Goal: Task Accomplishment & Management: Manage account settings

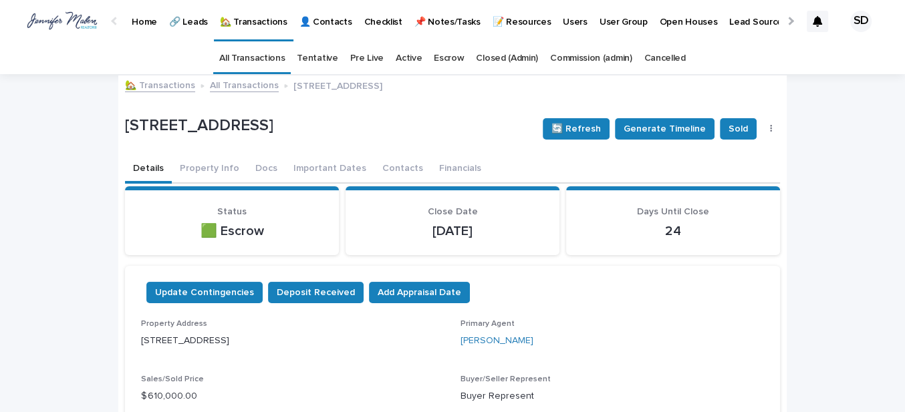
click at [162, 85] on link "🏡 Transactions" at bounding box center [160, 84] width 70 height 15
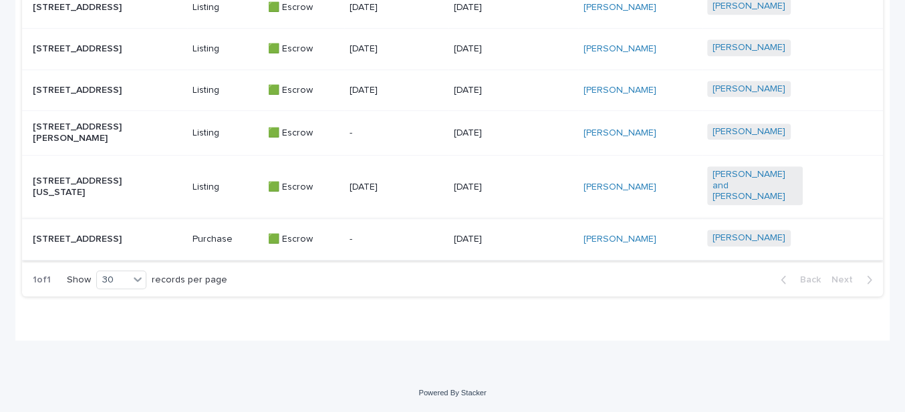
scroll to position [725, 0]
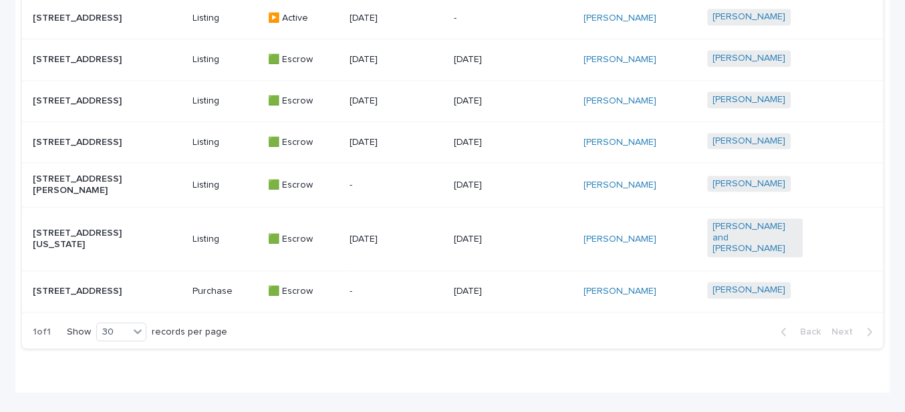
click at [80, 137] on p "[STREET_ADDRESS]" at bounding box center [81, 142] width 96 height 11
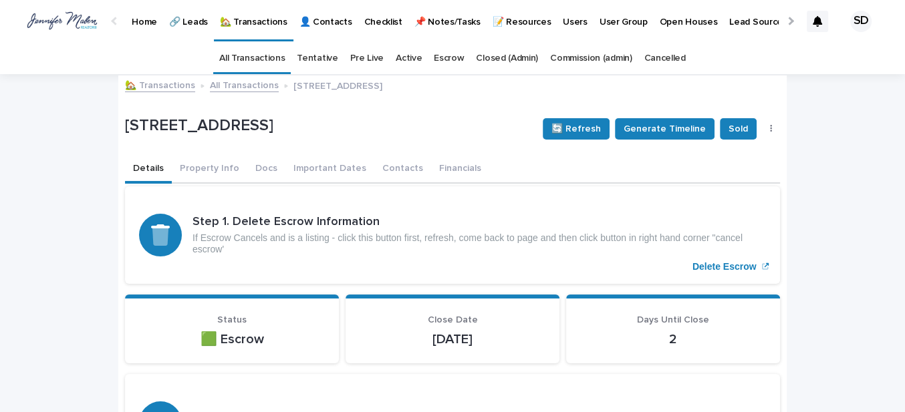
click at [168, 86] on link "🏡 Transactions" at bounding box center [160, 84] width 70 height 15
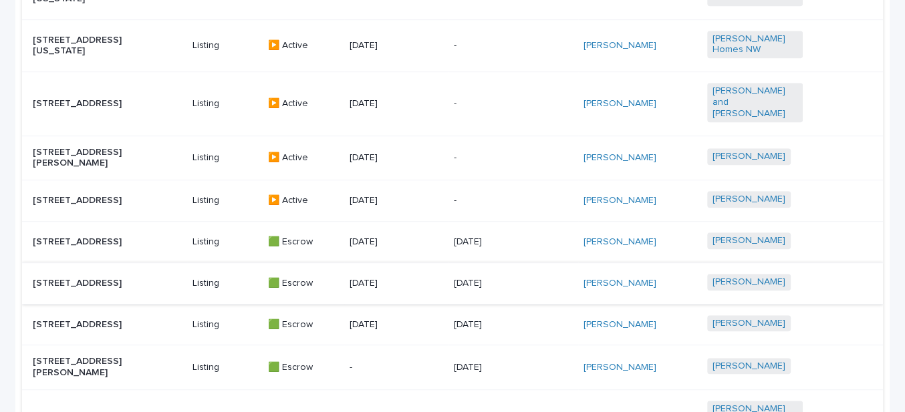
scroll to position [603, 0]
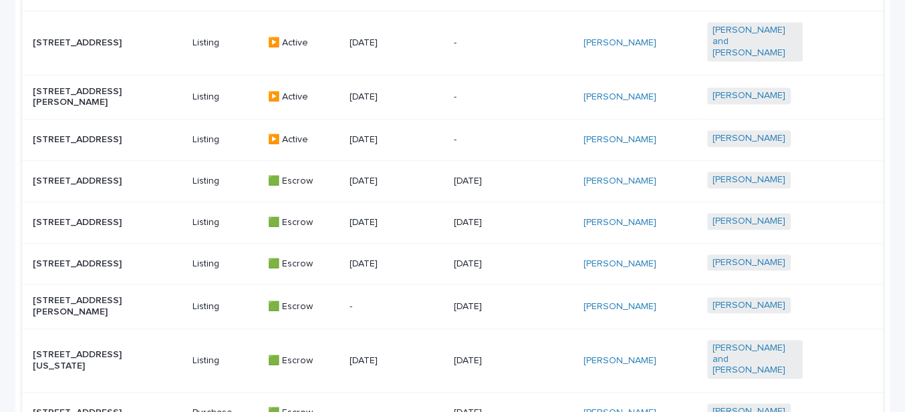
click at [76, 176] on p "[STREET_ADDRESS]" at bounding box center [81, 181] width 96 height 11
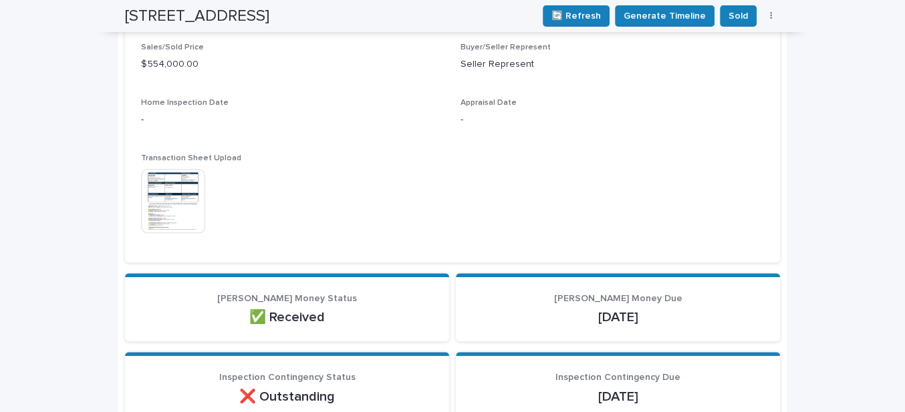
scroll to position [547, 0]
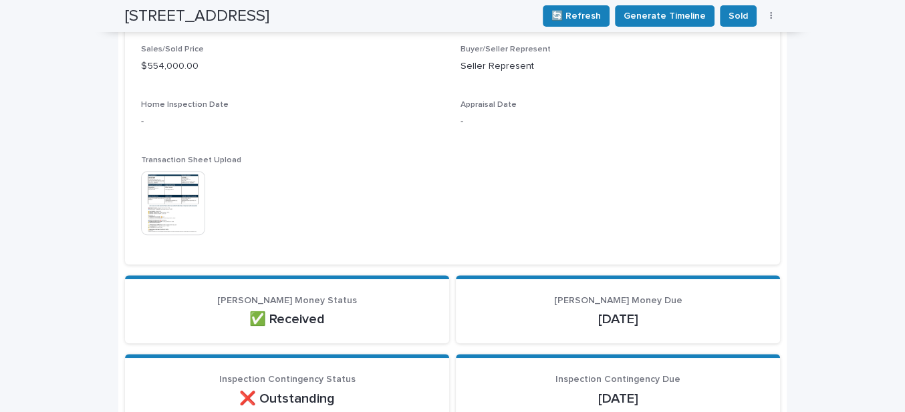
click at [143, 207] on img at bounding box center [173, 203] width 64 height 64
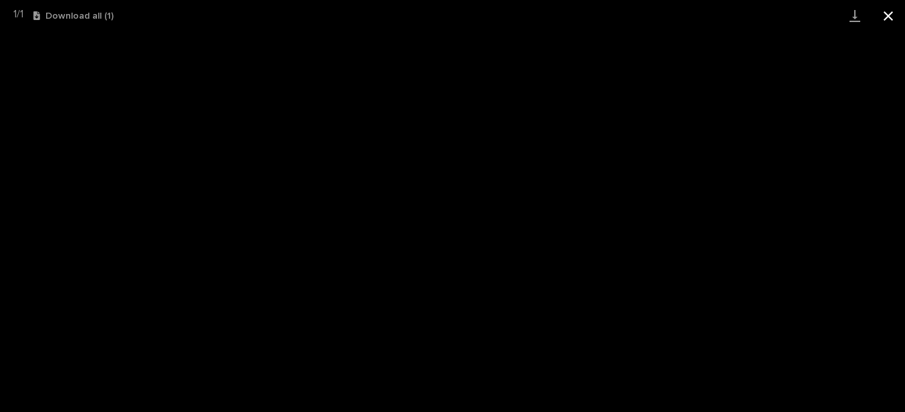
drag, startPoint x: 893, startPoint y: 15, endPoint x: 880, endPoint y: 15, distance: 12.7
click at [893, 15] on button "Close gallery" at bounding box center [888, 15] width 33 height 31
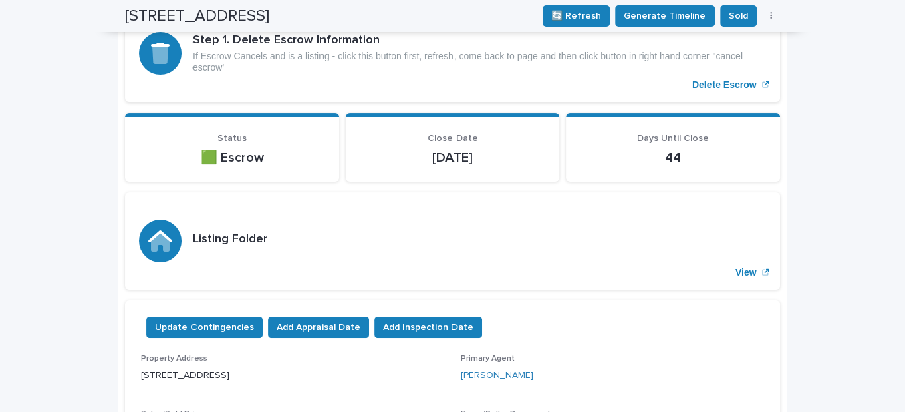
scroll to position [0, 0]
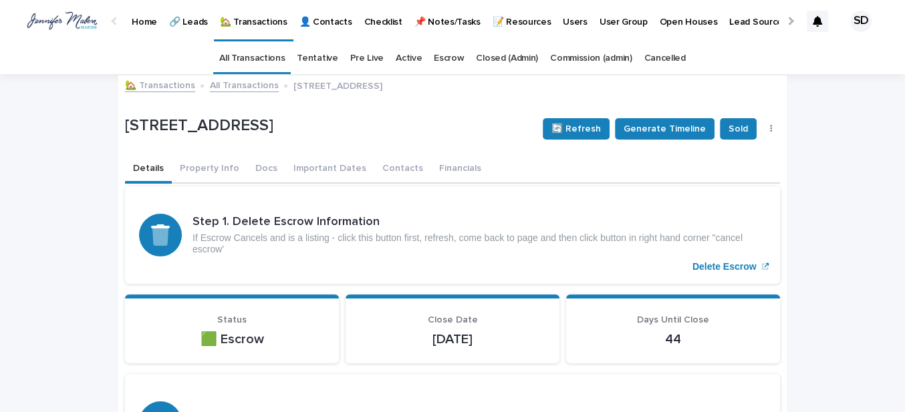
click at [142, 82] on link "🏡 Transactions" at bounding box center [160, 84] width 70 height 15
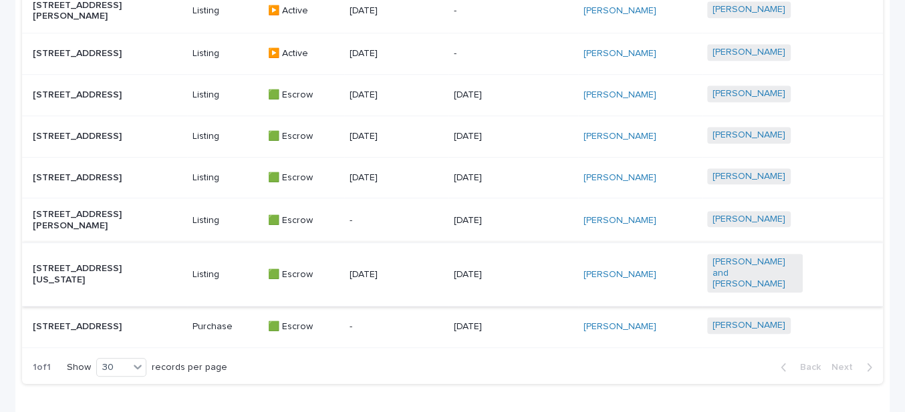
scroll to position [668, 0]
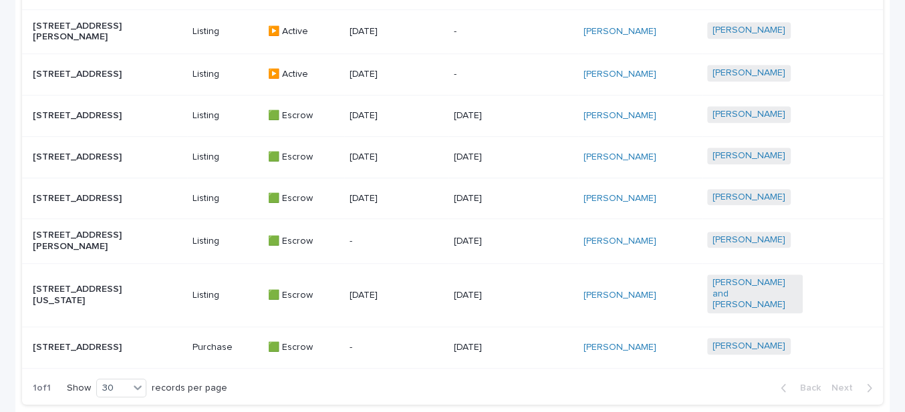
click at [82, 193] on p "[STREET_ADDRESS]" at bounding box center [81, 198] width 96 height 11
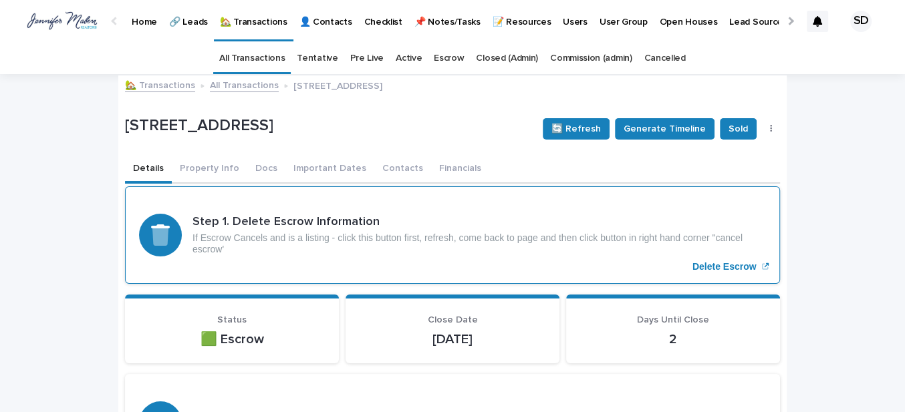
scroll to position [60, 0]
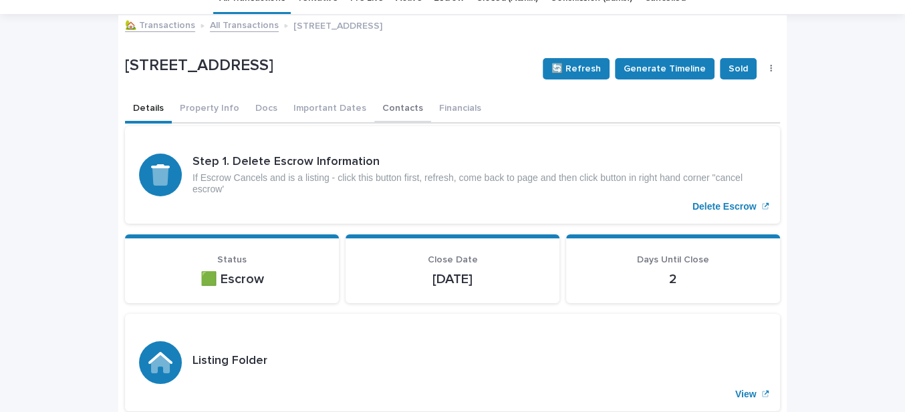
click at [378, 111] on button "Contacts" at bounding box center [402, 110] width 57 height 28
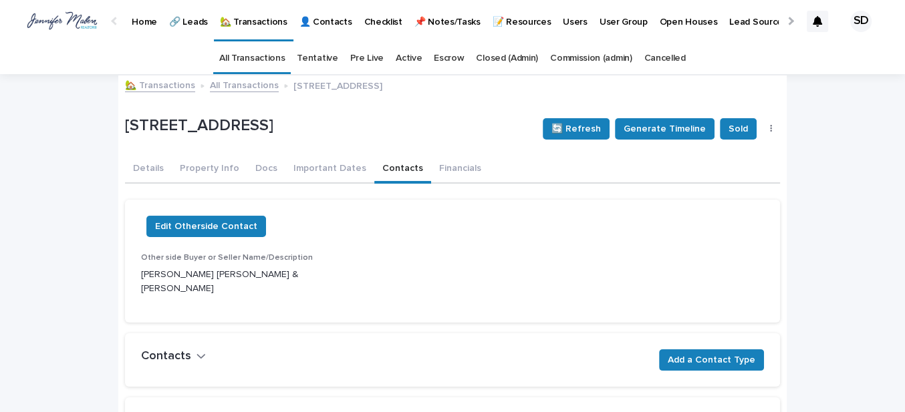
click at [159, 85] on link "🏡 Transactions" at bounding box center [160, 84] width 70 height 15
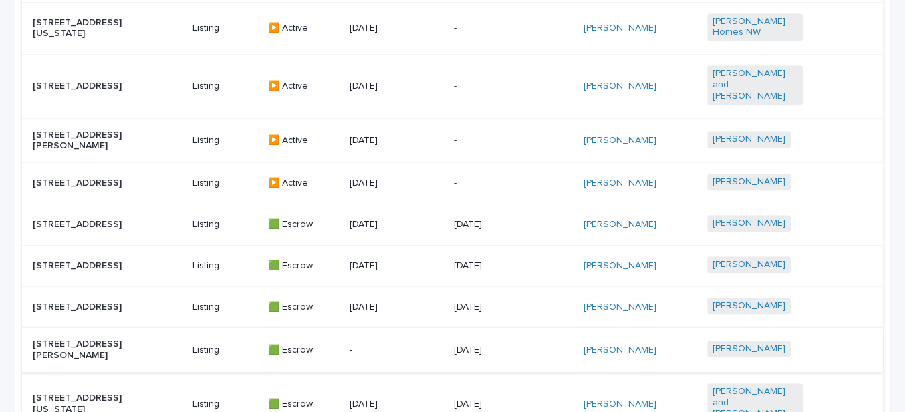
scroll to position [547, 0]
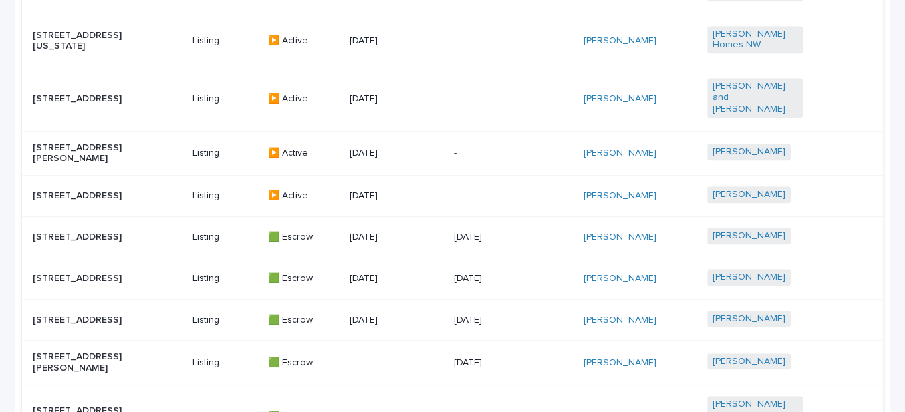
click at [76, 232] on p "[STREET_ADDRESS]" at bounding box center [81, 237] width 96 height 11
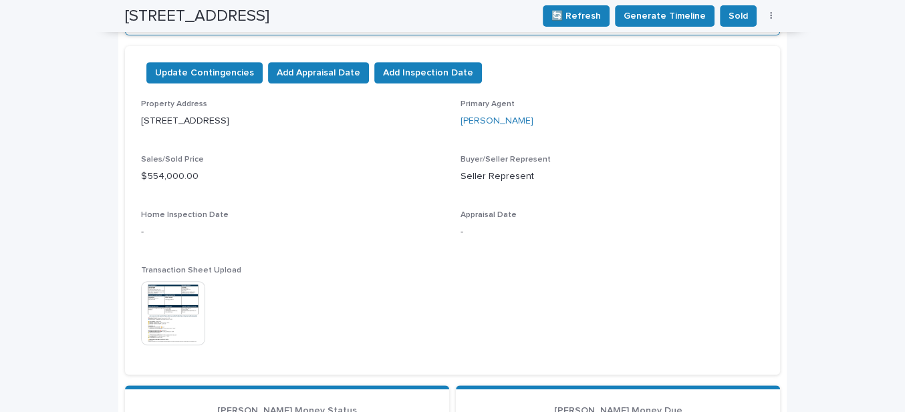
scroll to position [547, 0]
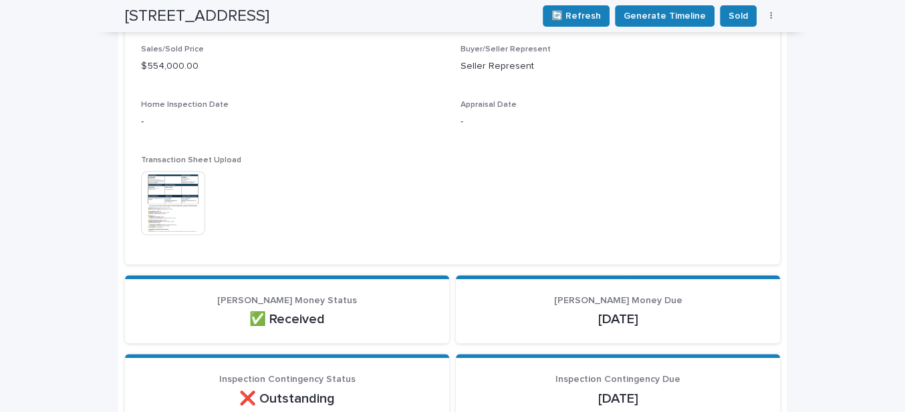
click at [158, 212] on img at bounding box center [173, 203] width 64 height 64
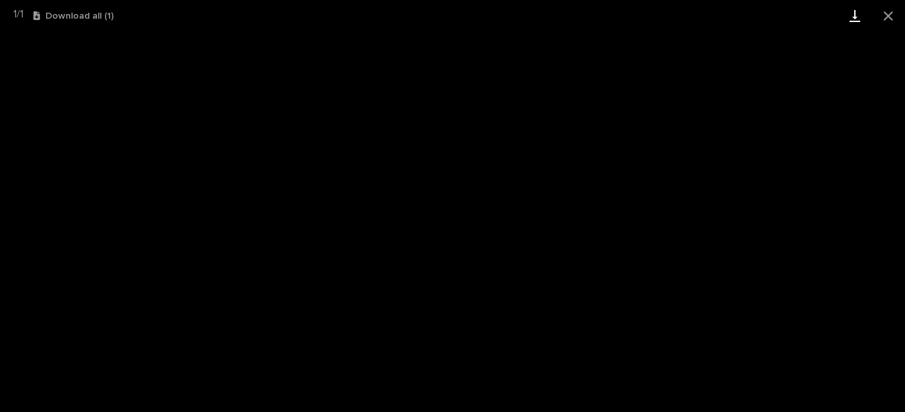
drag, startPoint x: 889, startPoint y: 15, endPoint x: 869, endPoint y: 19, distance: 20.6
click at [890, 15] on button "Close gallery" at bounding box center [888, 15] width 33 height 31
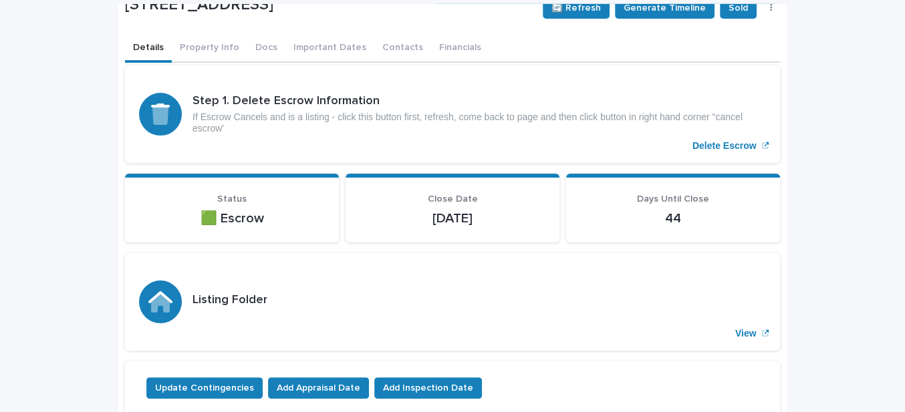
scroll to position [0, 0]
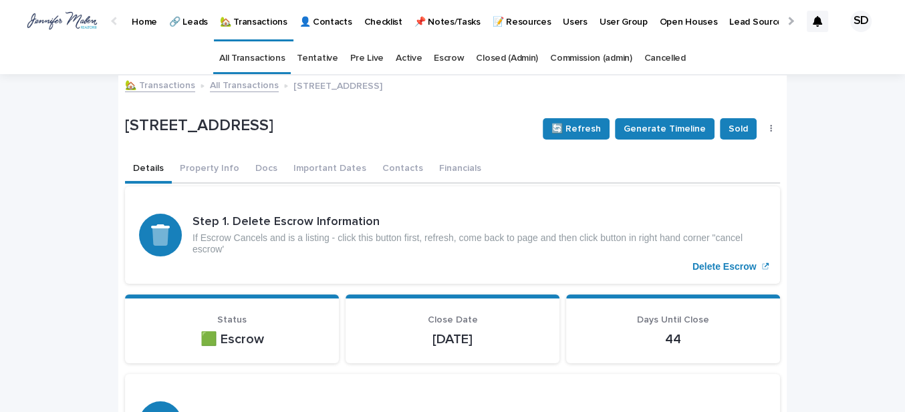
click at [159, 81] on link "🏡 Transactions" at bounding box center [160, 84] width 70 height 15
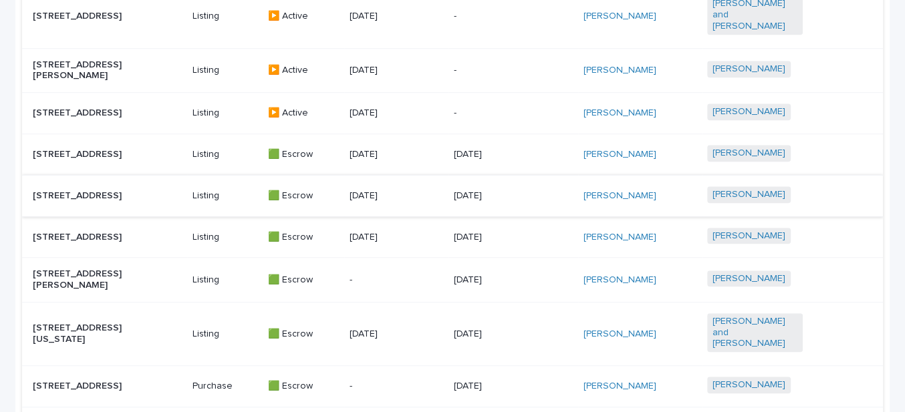
scroll to position [603, 0]
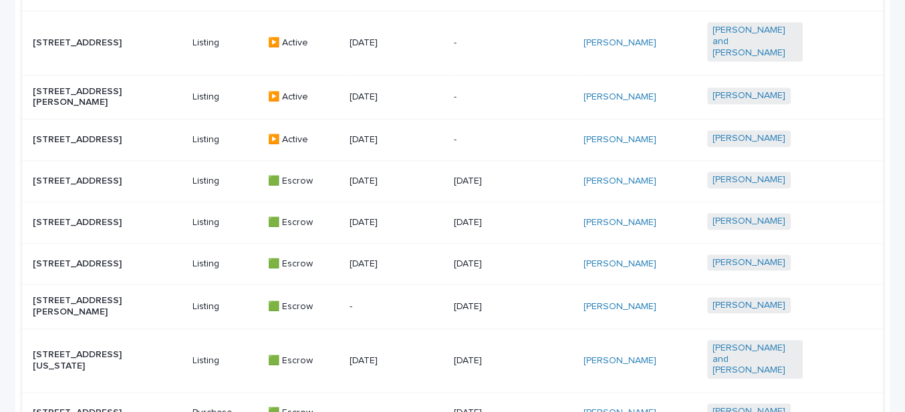
click at [86, 266] on p "[STREET_ADDRESS]" at bounding box center [81, 264] width 96 height 11
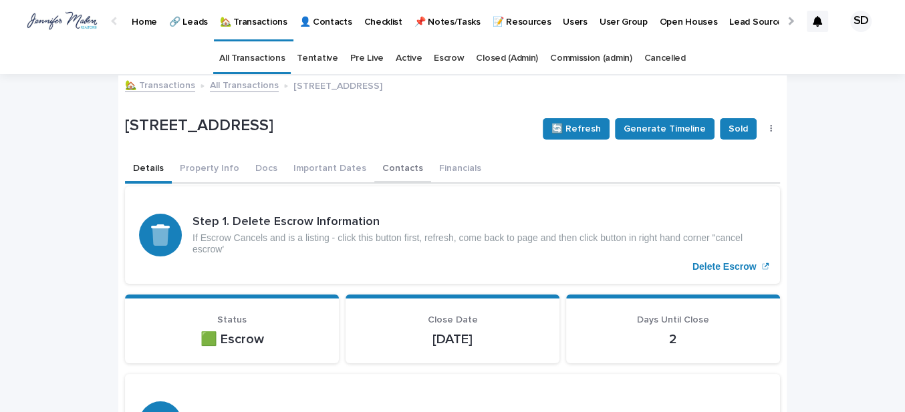
click at [374, 163] on button "Contacts" at bounding box center [402, 170] width 57 height 28
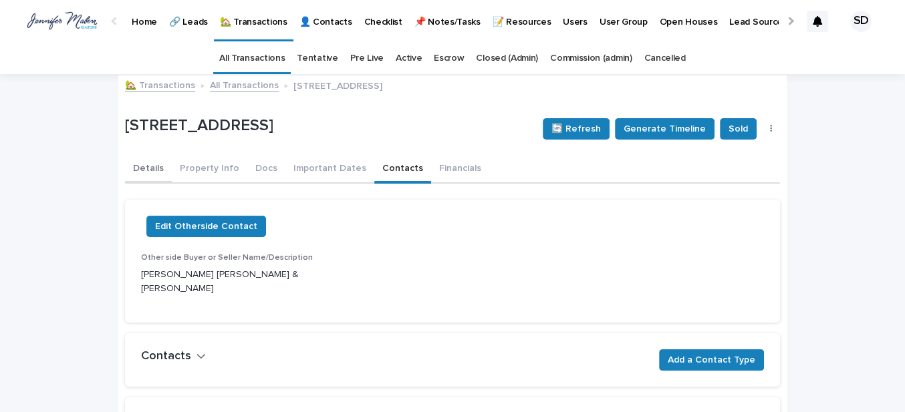
drag, startPoint x: 129, startPoint y: 164, endPoint x: 37, endPoint y: 263, distance: 134.8
click at [129, 164] on button "Details" at bounding box center [148, 170] width 47 height 28
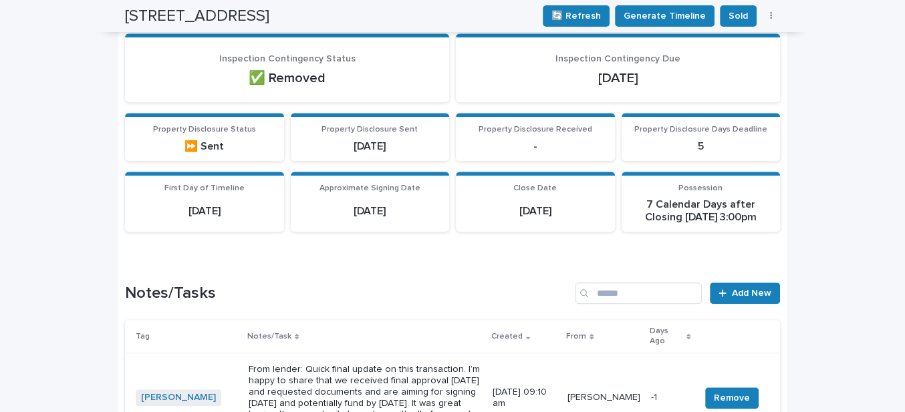
scroll to position [1033, 0]
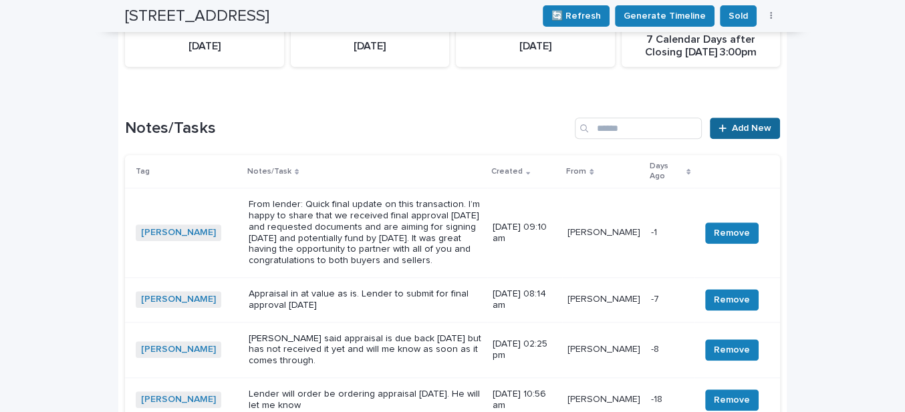
click at [735, 128] on span "Add New" at bounding box center [751, 128] width 39 height 9
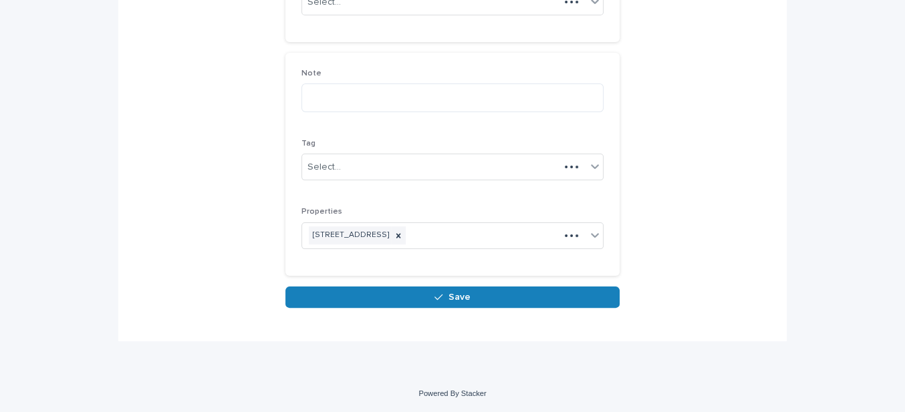
scroll to position [191, 0]
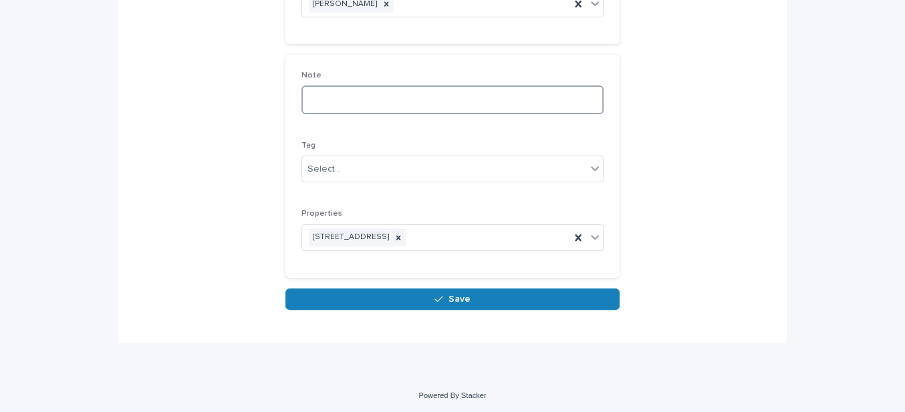
click at [332, 94] on textarea at bounding box center [452, 100] width 302 height 28
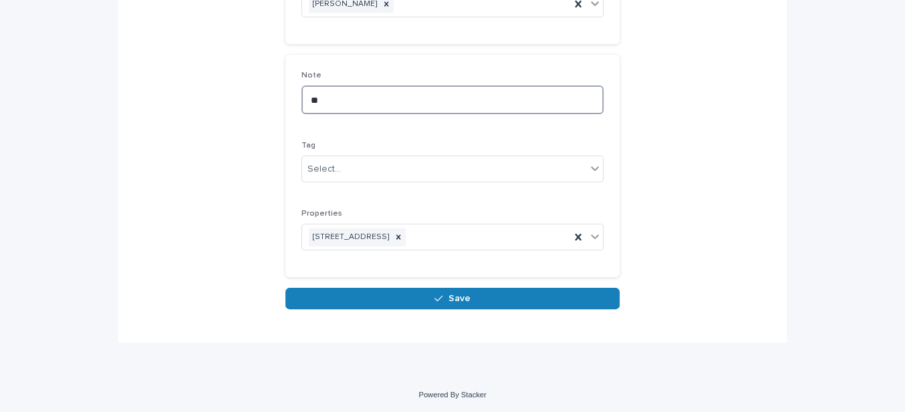
type textarea "*"
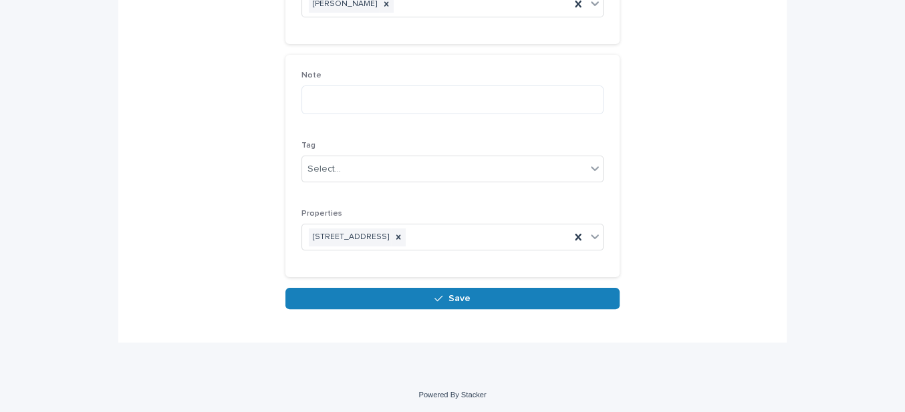
click at [211, 142] on div "Notes/Tasks: add new Loading... Saving… Loading... Saving… Loading... Saving… Y…" at bounding box center [452, 97] width 655 height 426
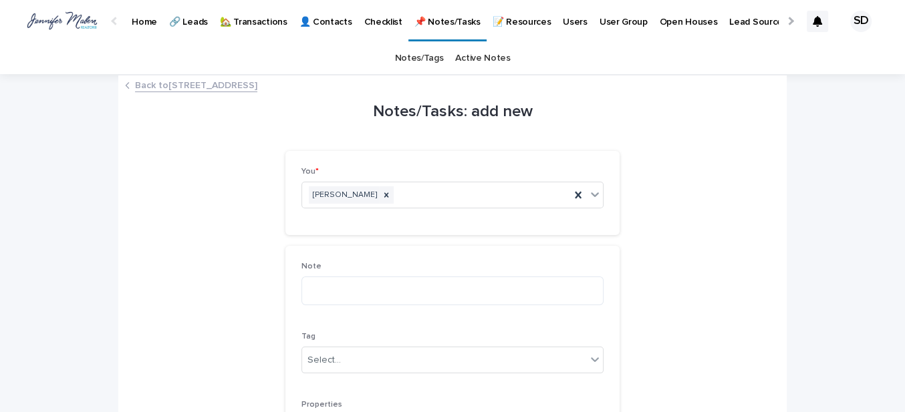
click at [151, 82] on link "Back to [STREET_ADDRESS]" at bounding box center [196, 84] width 122 height 15
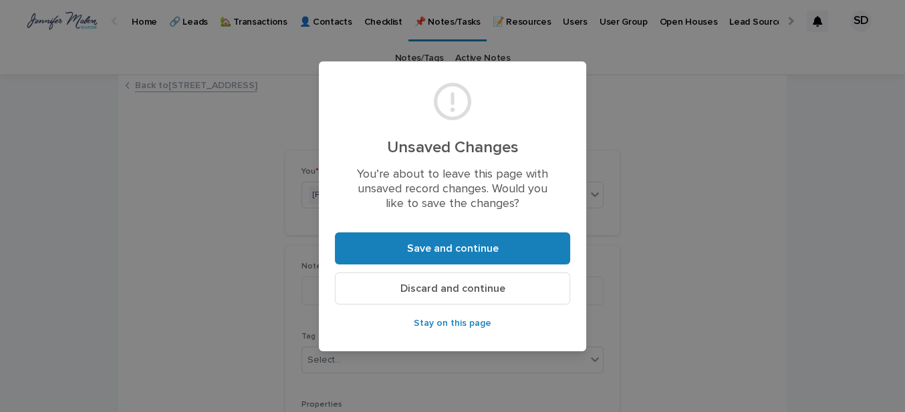
click at [718, 257] on div "Unsaved Changes You’re about to leave this page with unsaved record changes. Wo…" at bounding box center [452, 206] width 905 height 412
click at [465, 287] on span "Discard and continue" at bounding box center [452, 288] width 105 height 11
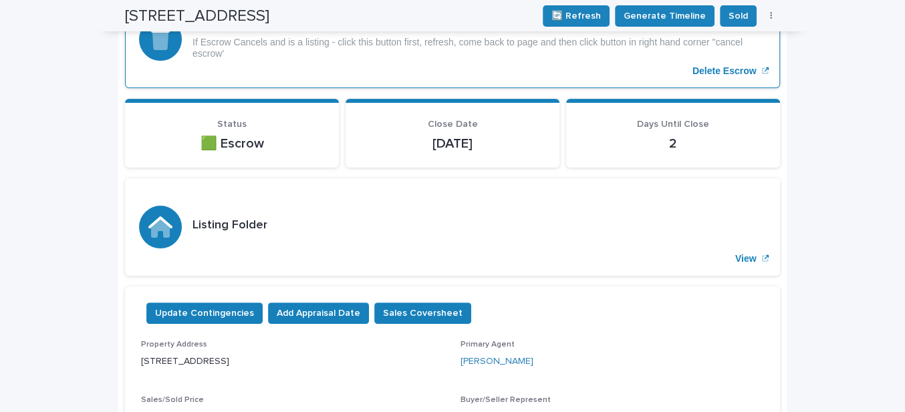
scroll to position [42, 0]
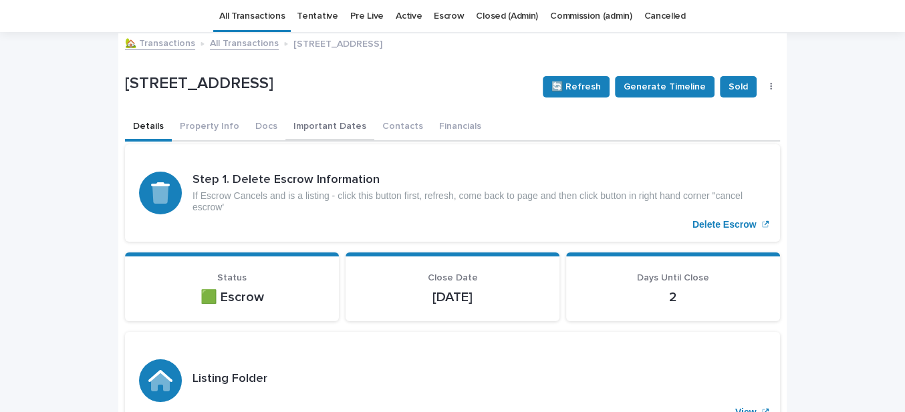
click at [310, 120] on button "Important Dates" at bounding box center [329, 128] width 89 height 28
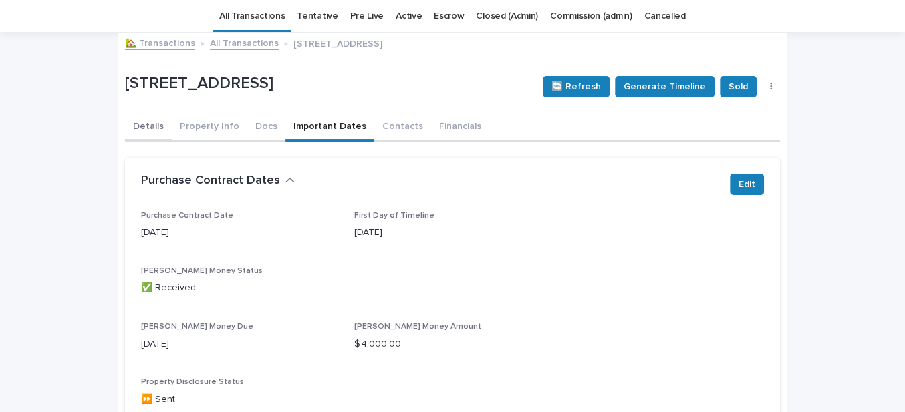
click at [143, 124] on button "Details" at bounding box center [148, 128] width 47 height 28
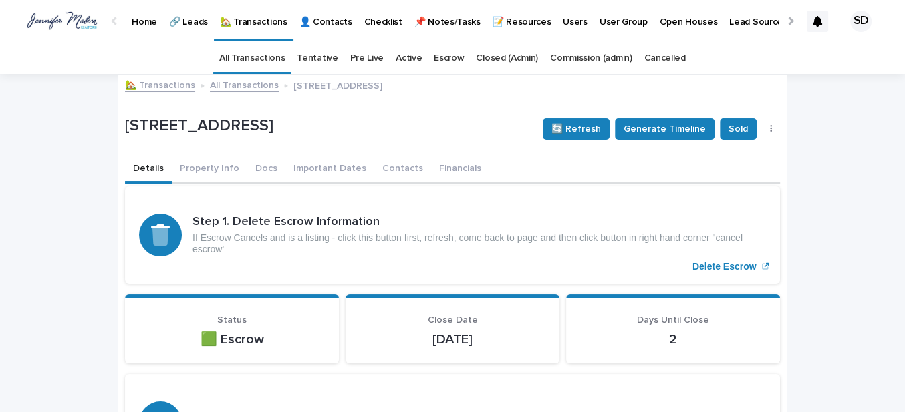
click at [170, 83] on link "🏡 Transactions" at bounding box center [160, 84] width 70 height 15
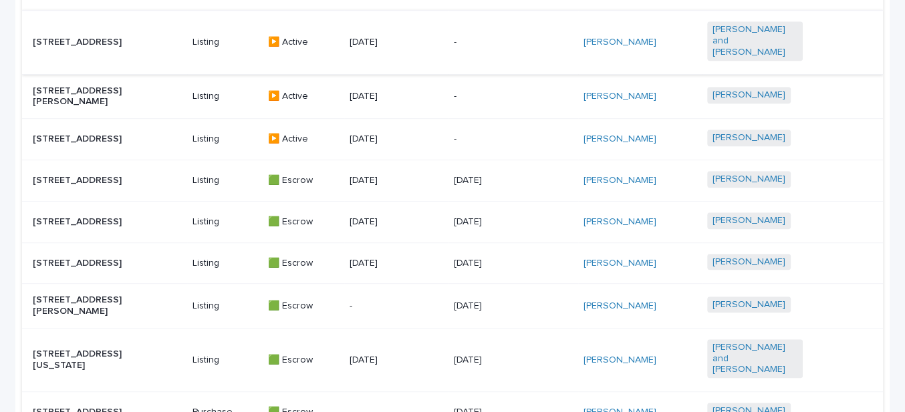
scroll to position [729, 0]
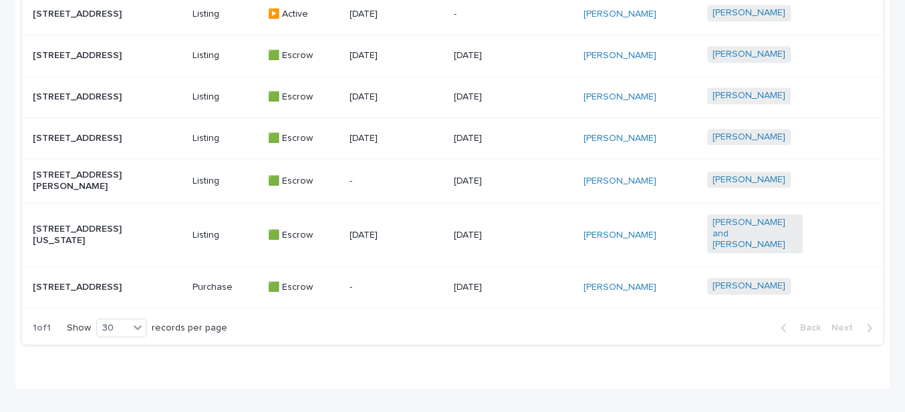
click at [73, 133] on p "[STREET_ADDRESS]" at bounding box center [81, 138] width 96 height 11
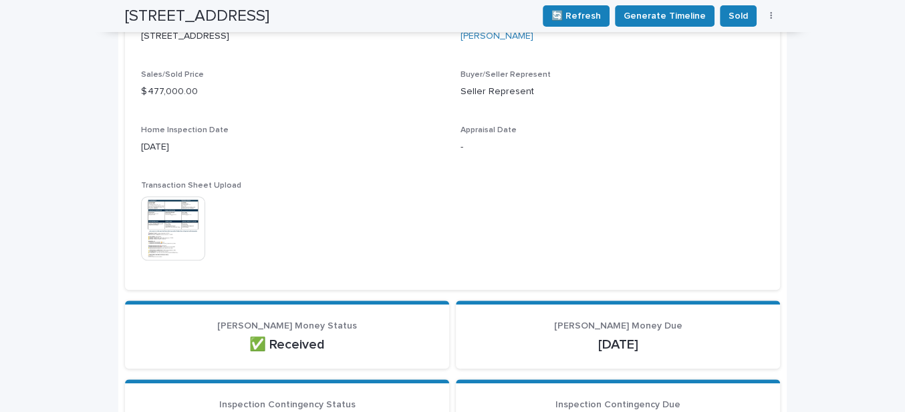
scroll to position [589, 0]
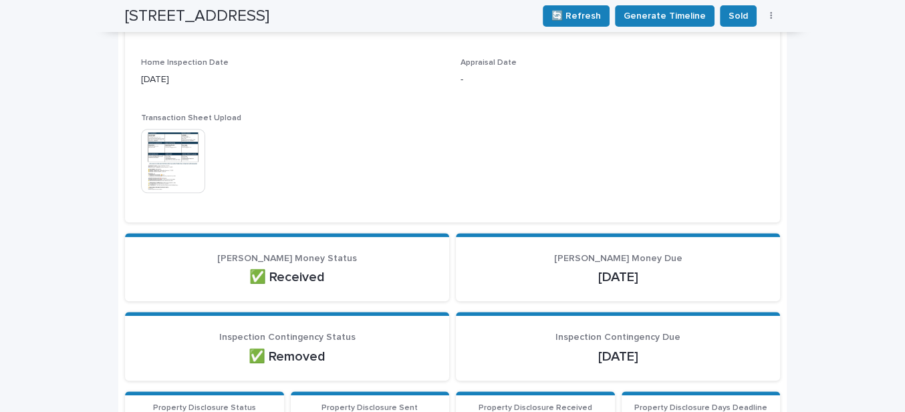
click at [180, 161] on img at bounding box center [173, 161] width 64 height 64
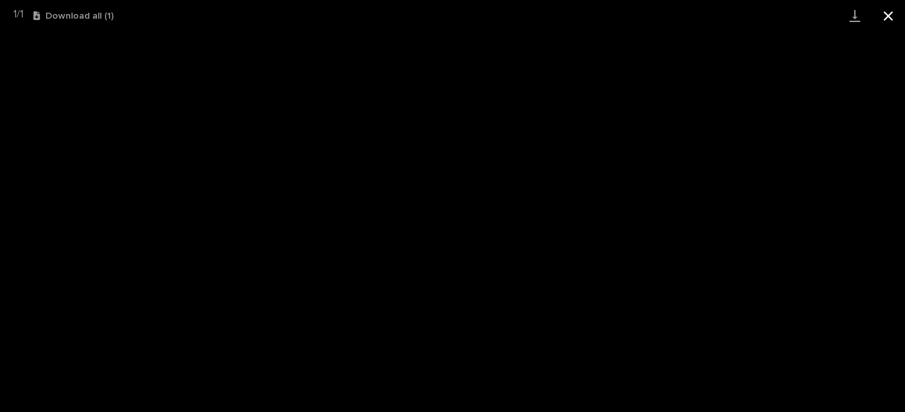
click at [892, 14] on button "Close gallery" at bounding box center [888, 15] width 33 height 31
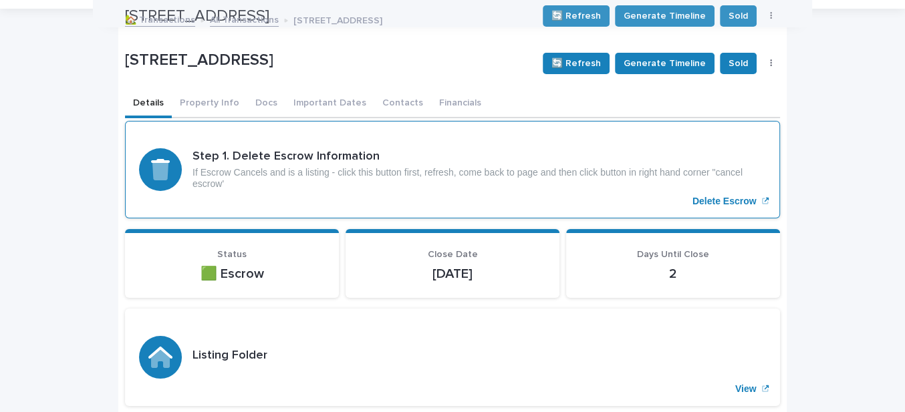
scroll to position [0, 0]
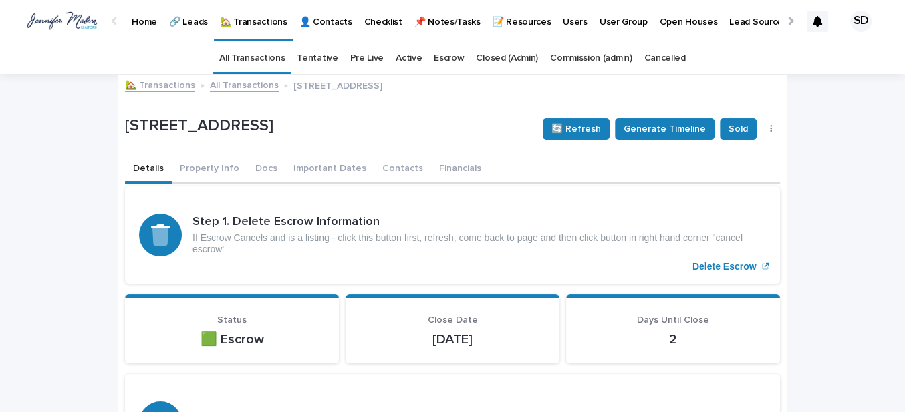
click at [156, 80] on link "🏡 Transactions" at bounding box center [160, 84] width 70 height 15
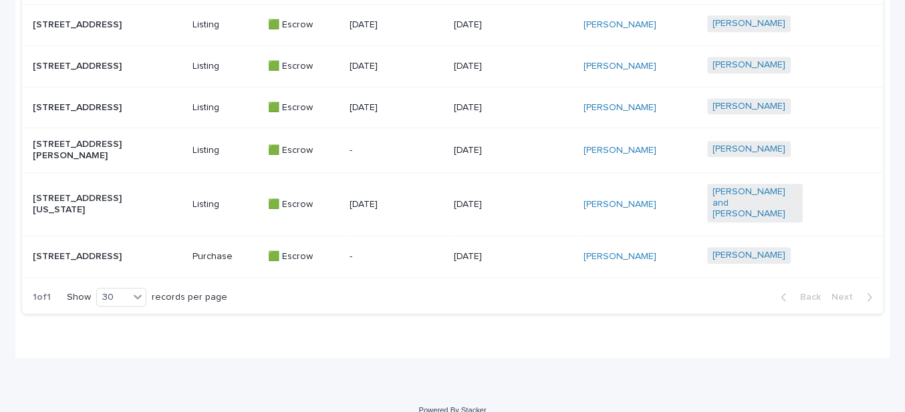
scroll to position [785, 0]
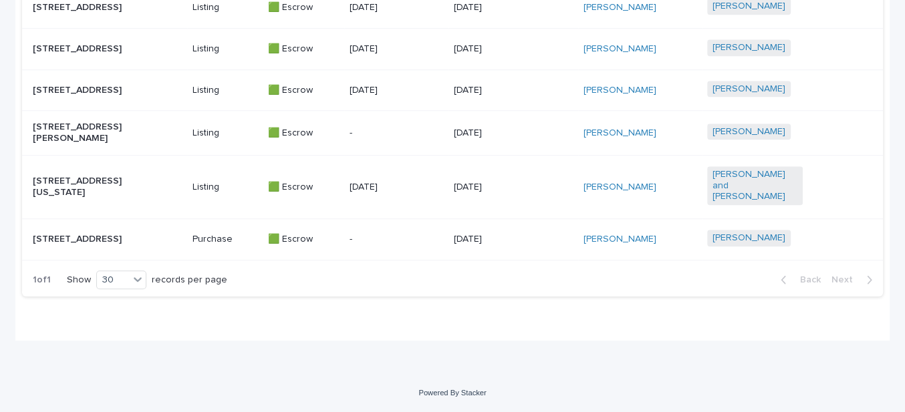
click at [74, 234] on p "[STREET_ADDRESS]" at bounding box center [81, 239] width 96 height 11
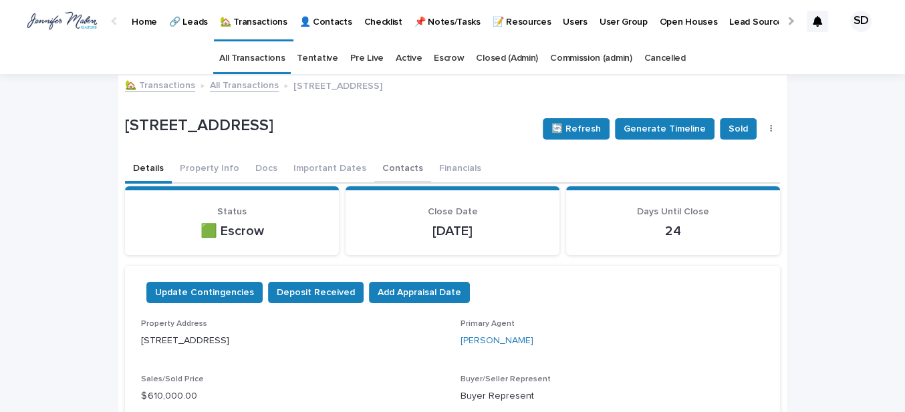
click at [394, 168] on button "Contacts" at bounding box center [402, 170] width 57 height 28
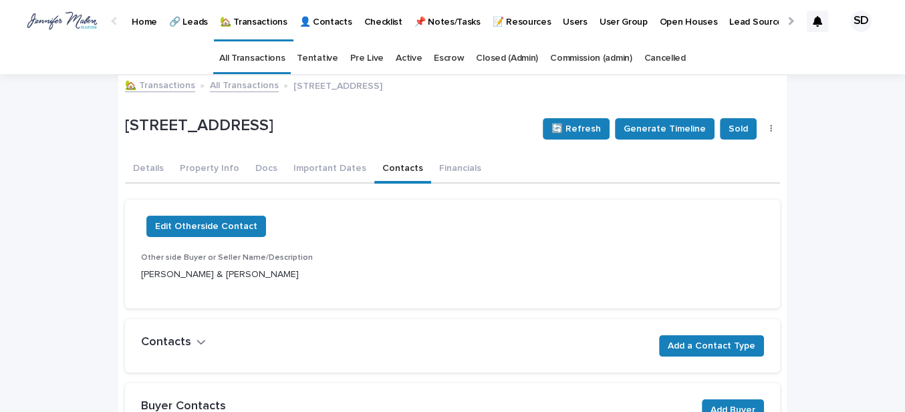
click at [156, 81] on link "🏡 Transactions" at bounding box center [160, 84] width 70 height 15
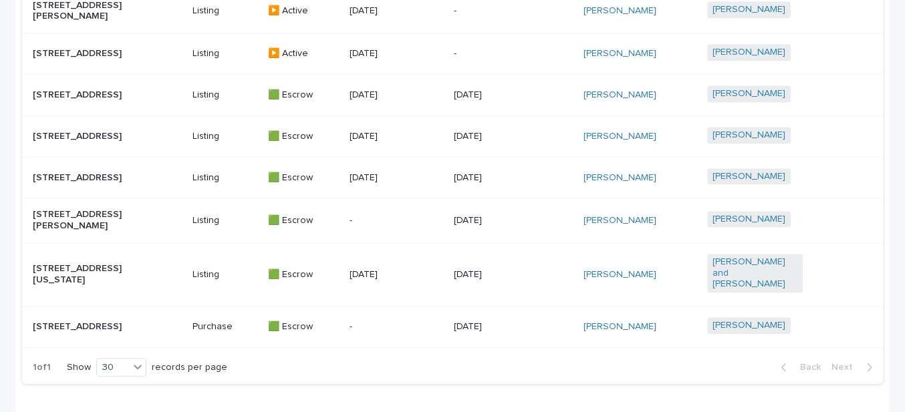
scroll to position [785, 0]
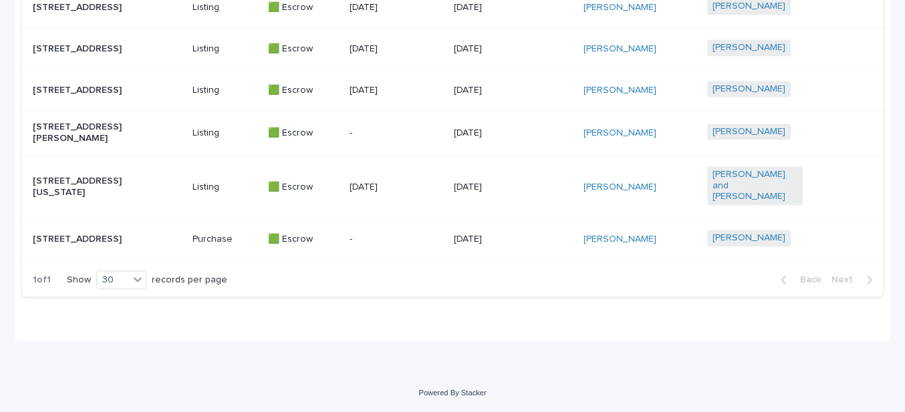
click at [61, 234] on p "[STREET_ADDRESS]" at bounding box center [81, 239] width 96 height 11
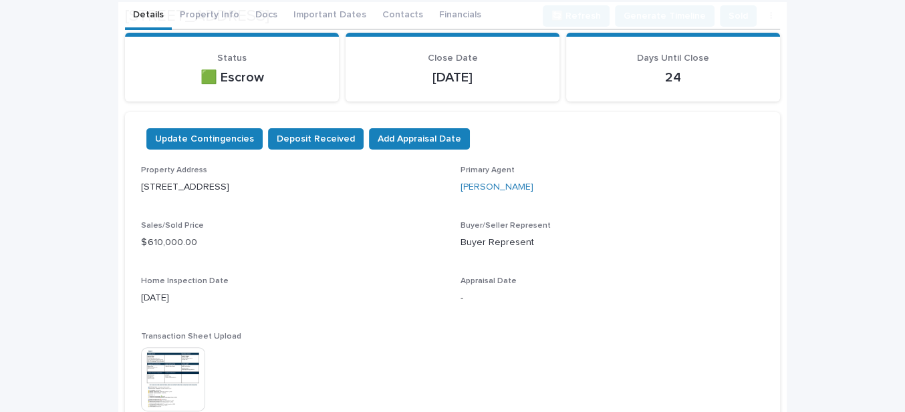
scroll to position [346, 0]
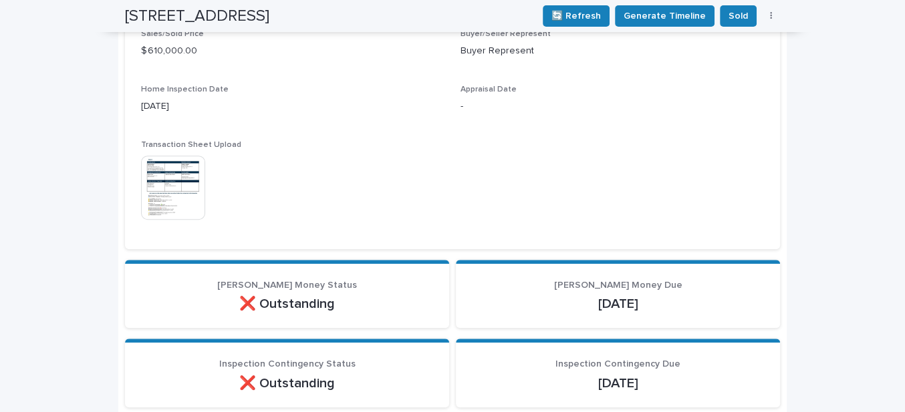
click at [154, 187] on img at bounding box center [173, 188] width 64 height 64
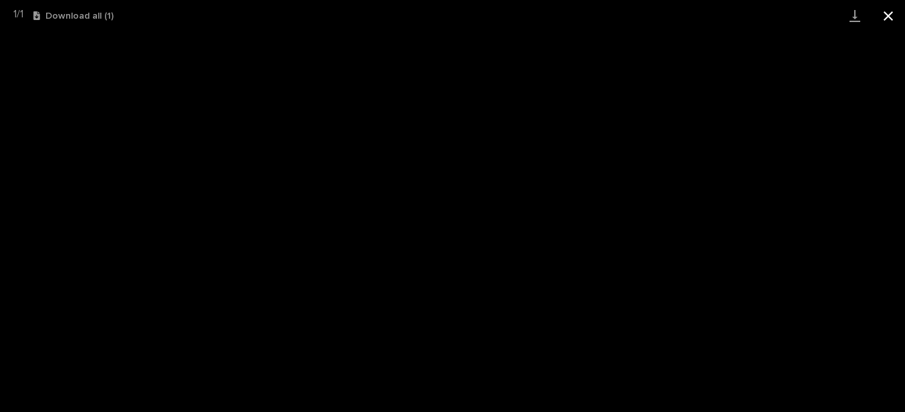
click at [889, 15] on button "Close gallery" at bounding box center [888, 15] width 33 height 31
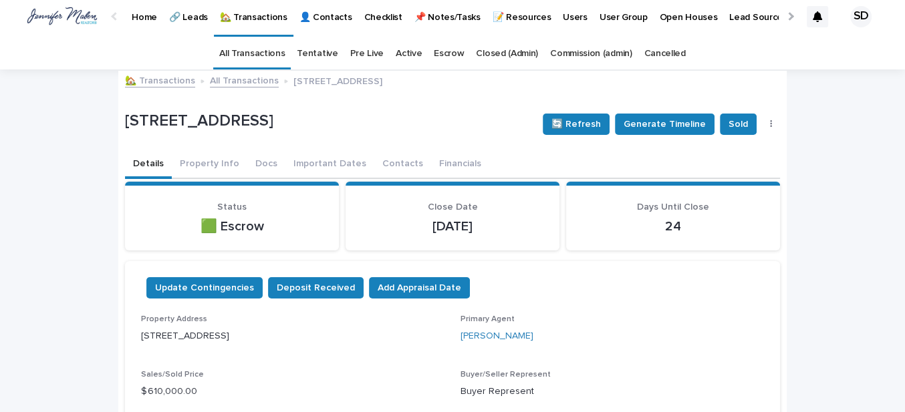
scroll to position [0, 0]
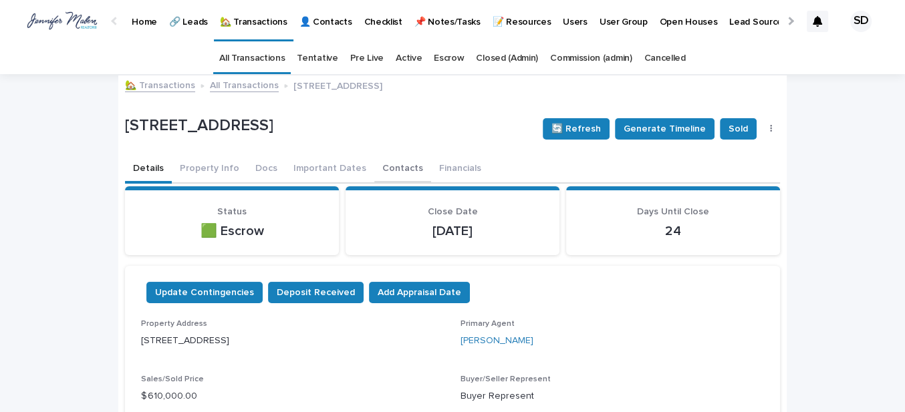
click at [377, 168] on button "Contacts" at bounding box center [402, 170] width 57 height 28
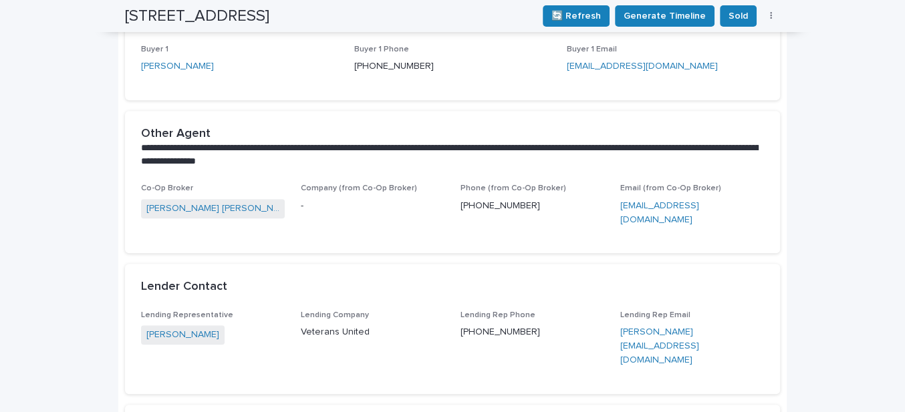
scroll to position [364, 0]
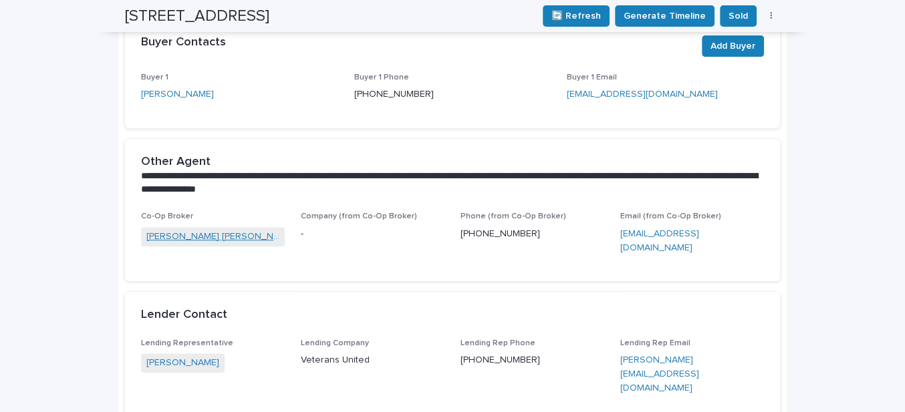
click at [199, 237] on link "[PERSON_NAME] [PERSON_NAME]" at bounding box center [212, 237] width 133 height 14
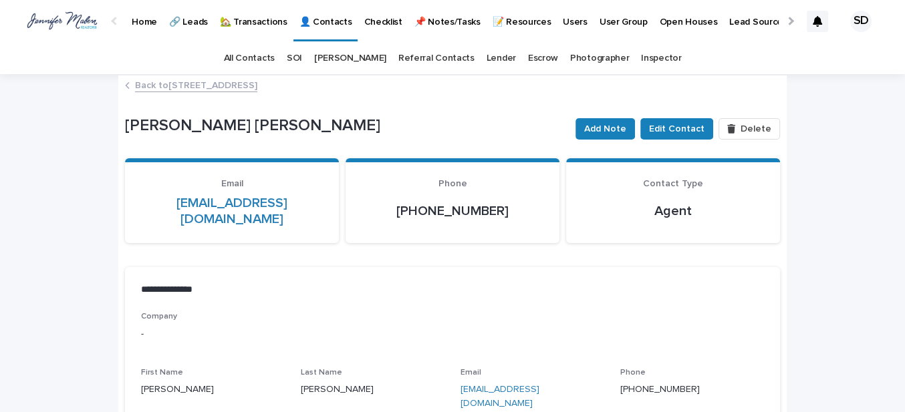
click at [257, 86] on link "Back to [STREET_ADDRESS]" at bounding box center [196, 84] width 122 height 15
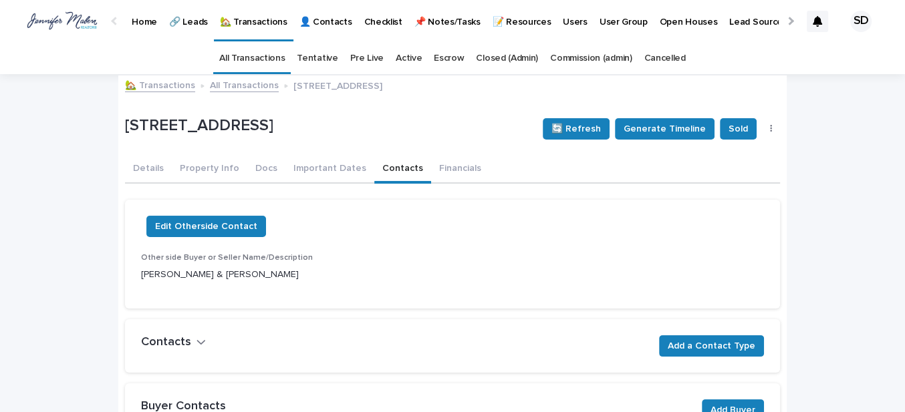
click at [174, 83] on link "🏡 Transactions" at bounding box center [160, 84] width 70 height 15
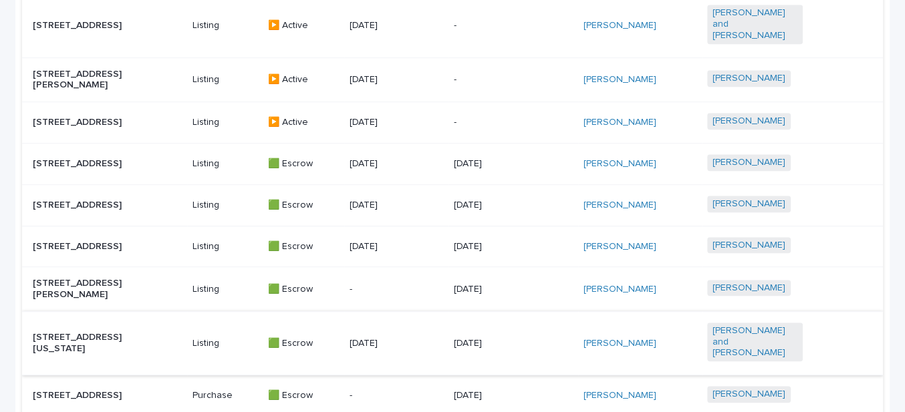
scroll to position [785, 0]
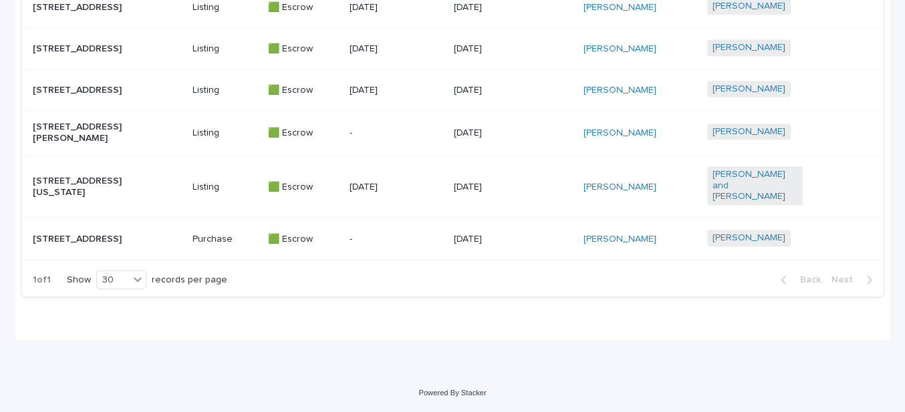
click at [74, 176] on p "[STREET_ADDRESS][US_STATE]" at bounding box center [81, 187] width 96 height 23
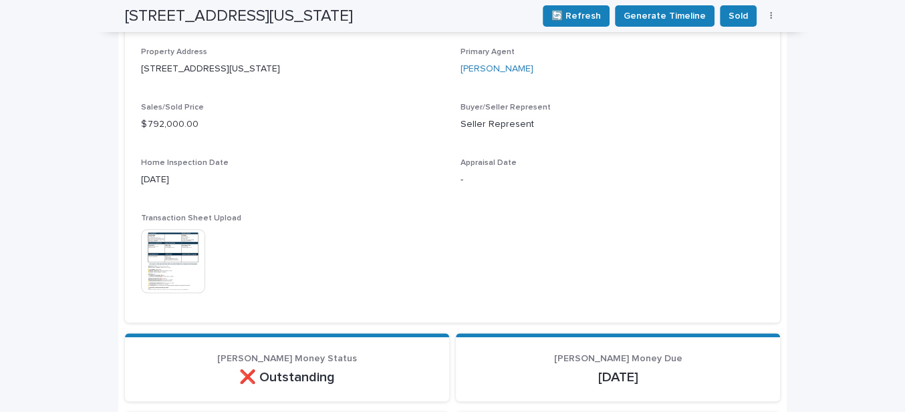
scroll to position [547, 0]
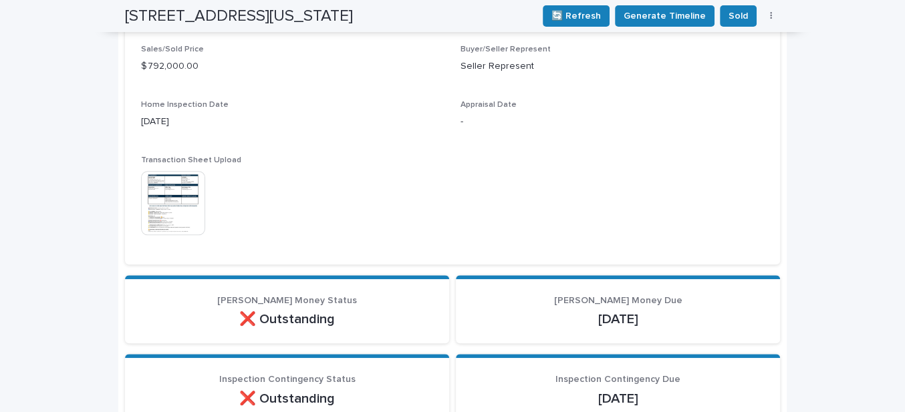
click at [189, 216] on img at bounding box center [173, 203] width 64 height 64
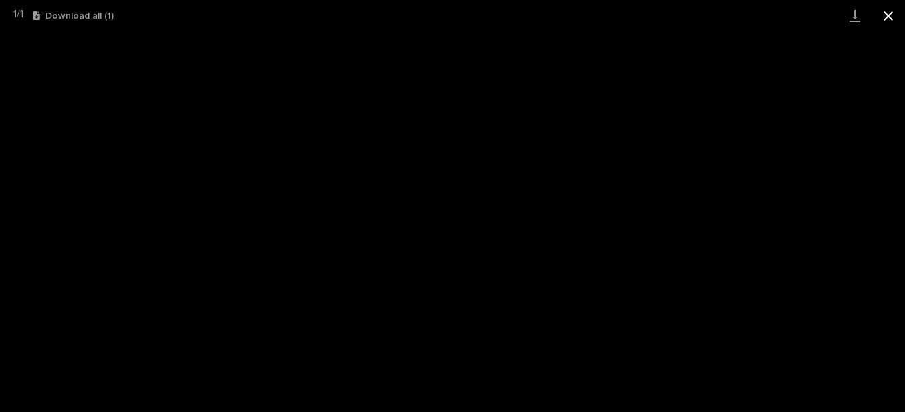
click at [888, 14] on button "Close gallery" at bounding box center [888, 15] width 33 height 31
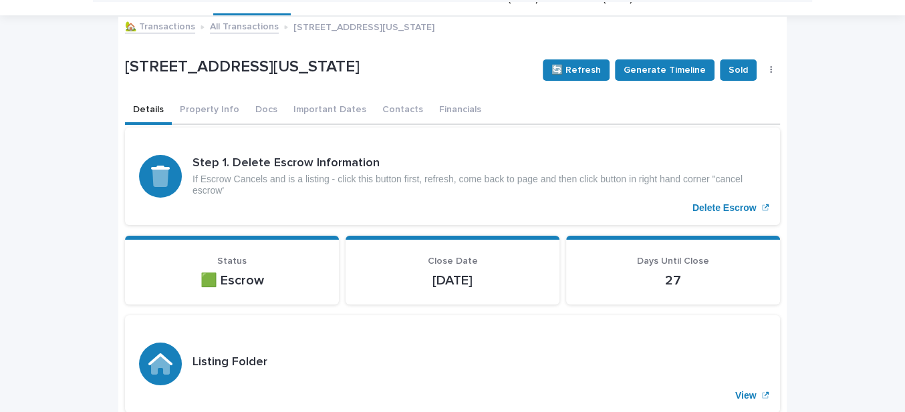
scroll to position [0, 0]
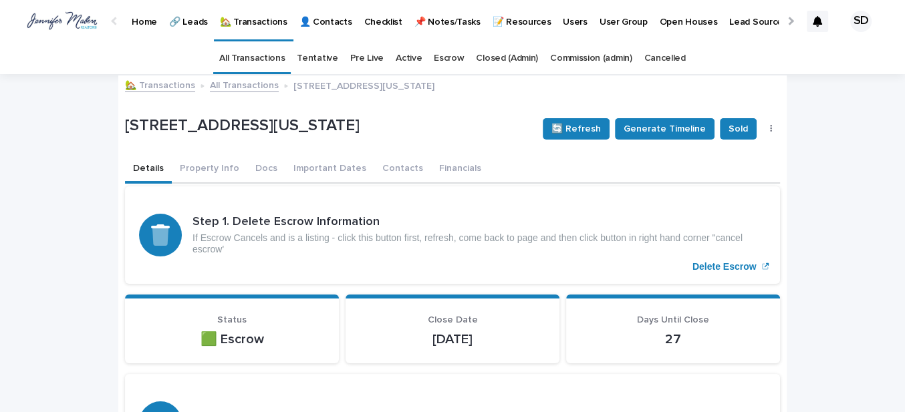
click at [163, 82] on link "🏡 Transactions" at bounding box center [160, 84] width 70 height 15
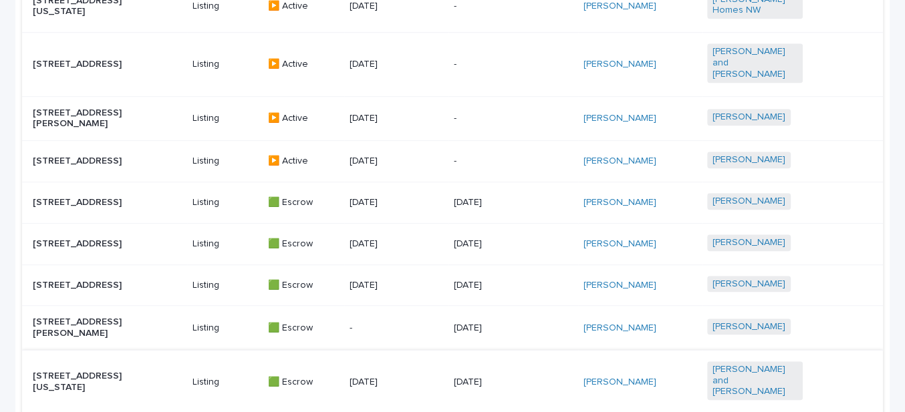
scroll to position [668, 0]
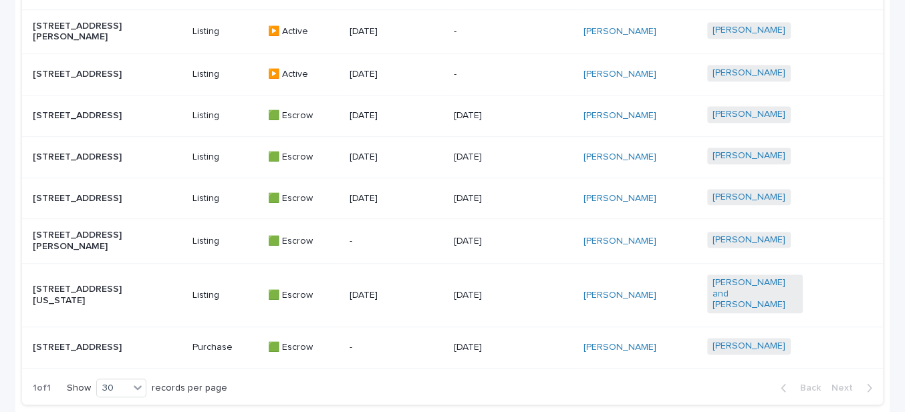
click at [101, 346] on p "[STREET_ADDRESS]" at bounding box center [81, 347] width 96 height 11
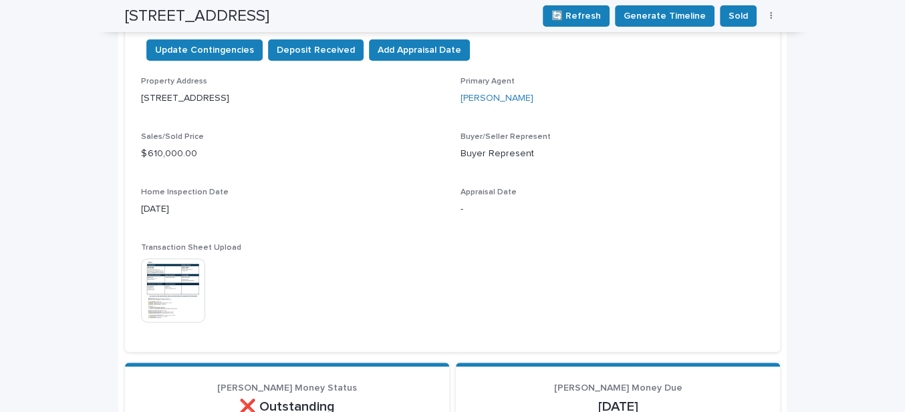
scroll to position [303, 0]
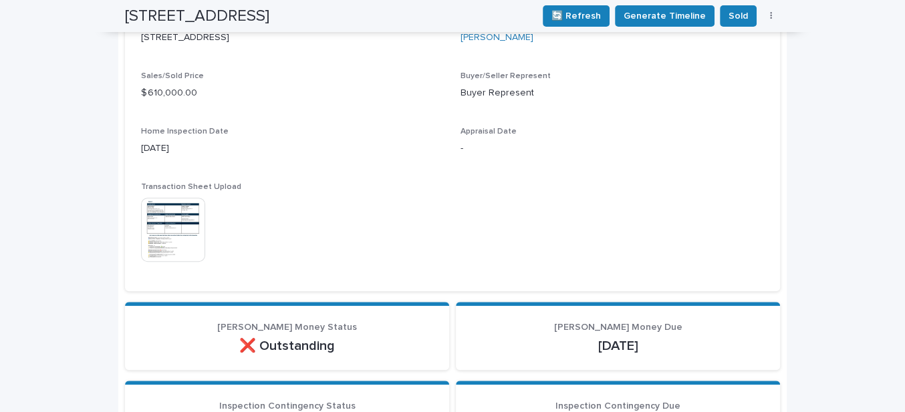
click at [176, 234] on img at bounding box center [173, 230] width 64 height 64
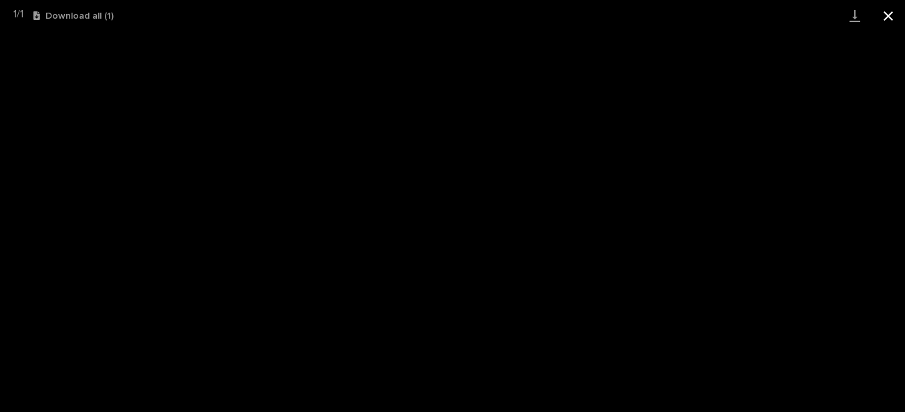
drag, startPoint x: 885, startPoint y: 11, endPoint x: 876, endPoint y: 14, distance: 9.9
click at [885, 11] on button "Close gallery" at bounding box center [888, 15] width 33 height 31
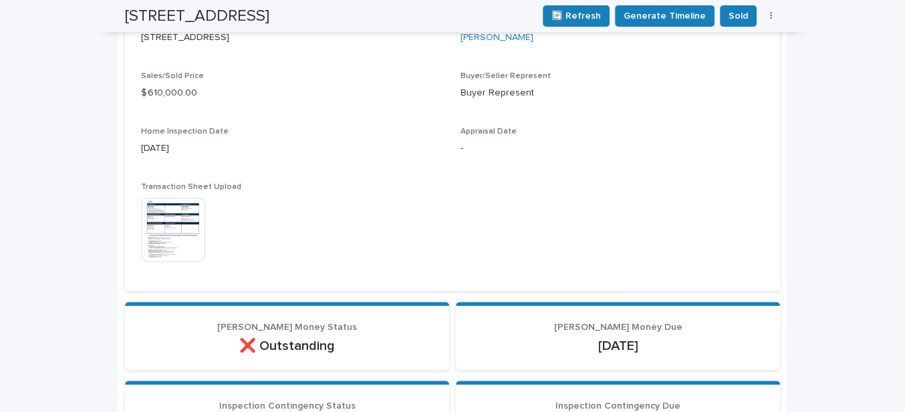
scroll to position [0, 0]
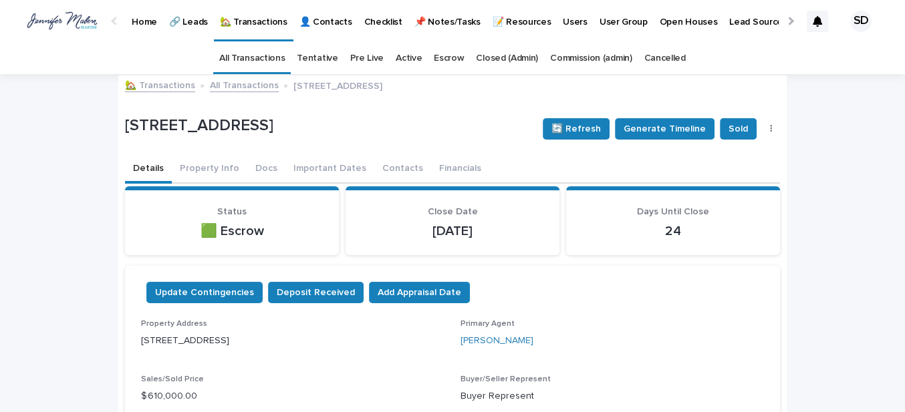
click at [159, 82] on link "🏡 Transactions" at bounding box center [160, 84] width 70 height 15
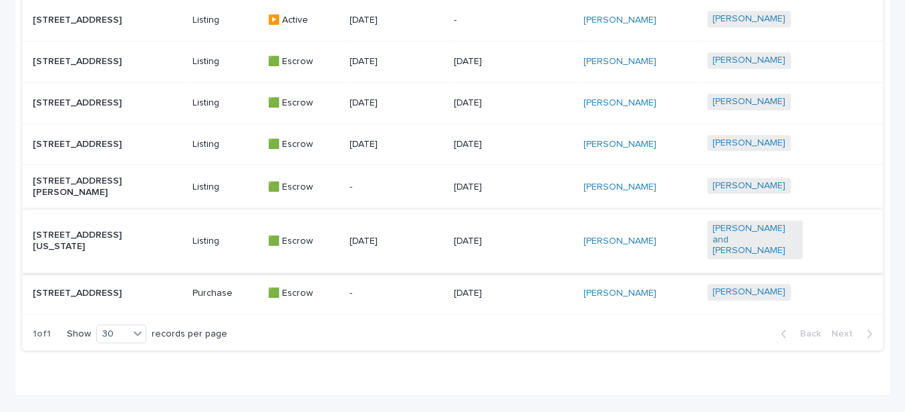
scroll to position [729, 0]
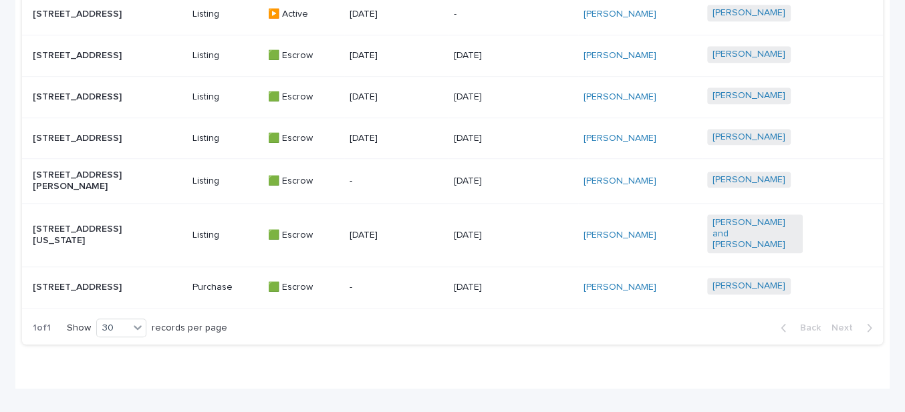
click at [92, 229] on p "[STREET_ADDRESS][US_STATE]" at bounding box center [81, 235] width 96 height 23
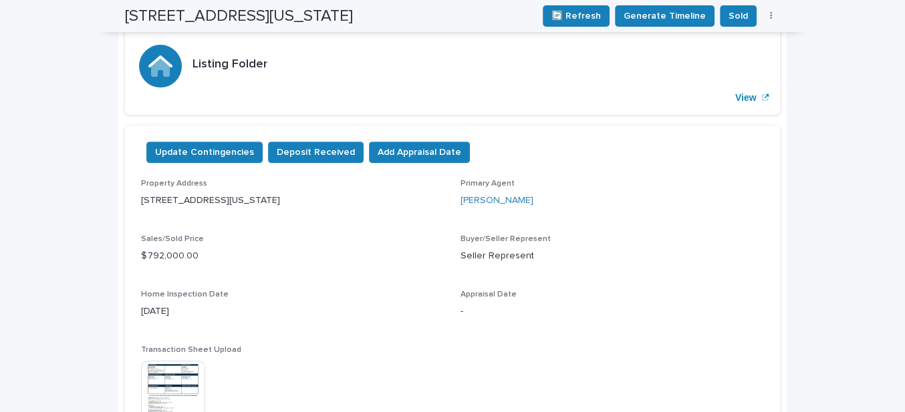
scroll to position [364, 0]
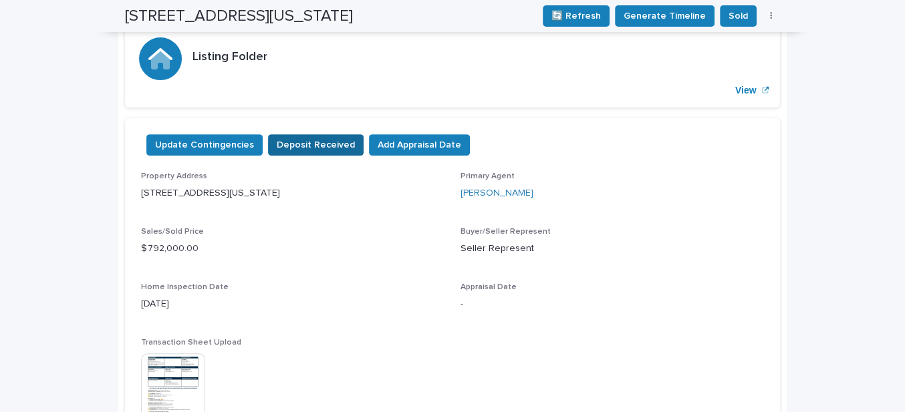
click at [284, 147] on span "Deposit Received" at bounding box center [316, 144] width 78 height 13
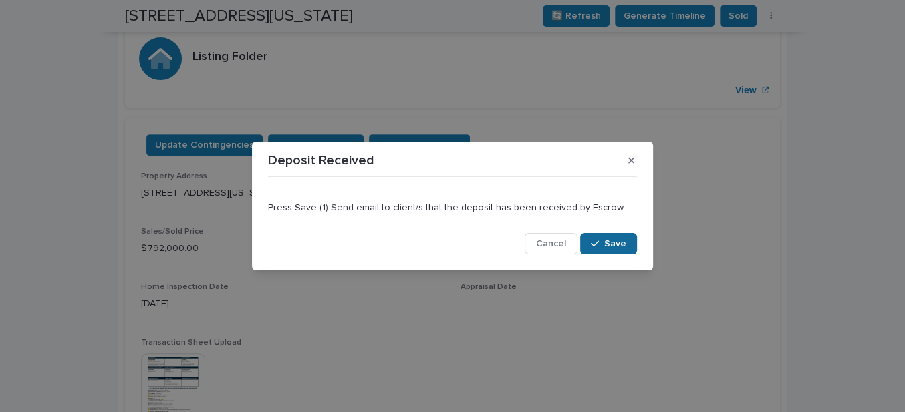
click at [615, 242] on span "Save" at bounding box center [615, 243] width 22 height 9
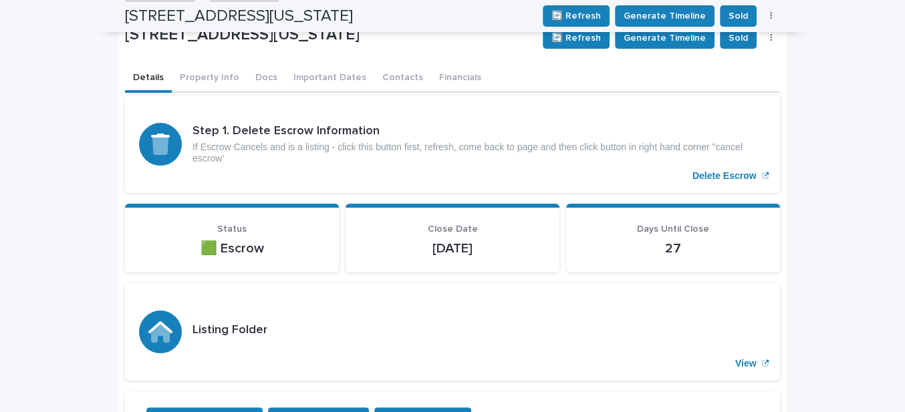
scroll to position [0, 0]
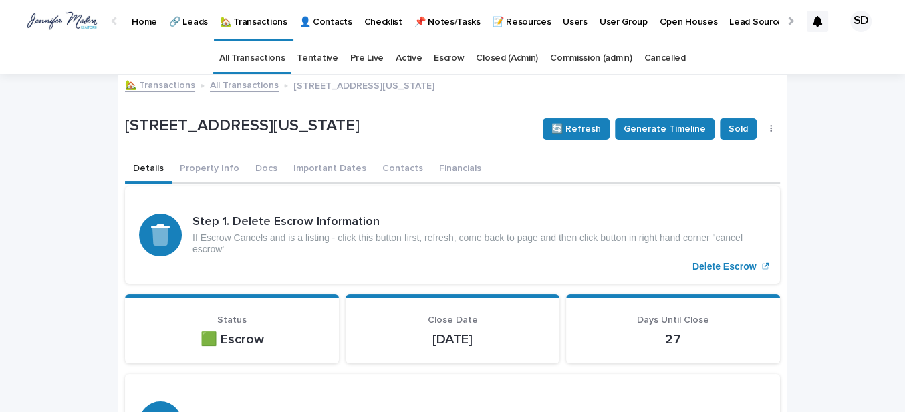
click at [153, 90] on link "🏡 Transactions" at bounding box center [160, 84] width 70 height 15
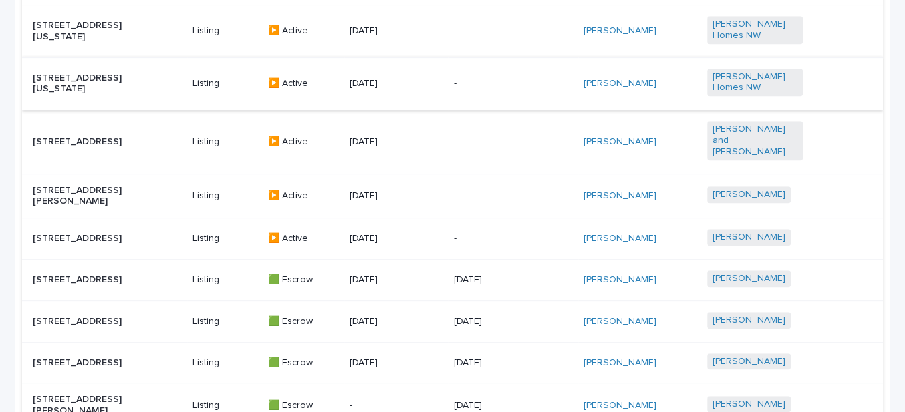
scroll to position [729, 0]
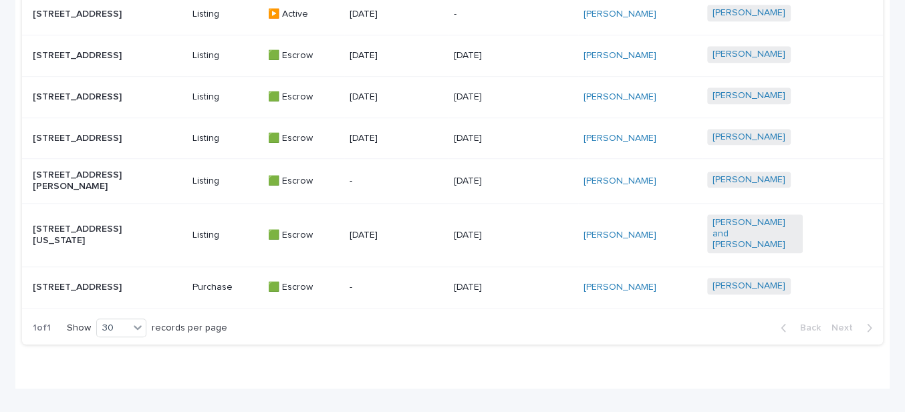
click at [72, 282] on p "[STREET_ADDRESS]" at bounding box center [81, 287] width 96 height 11
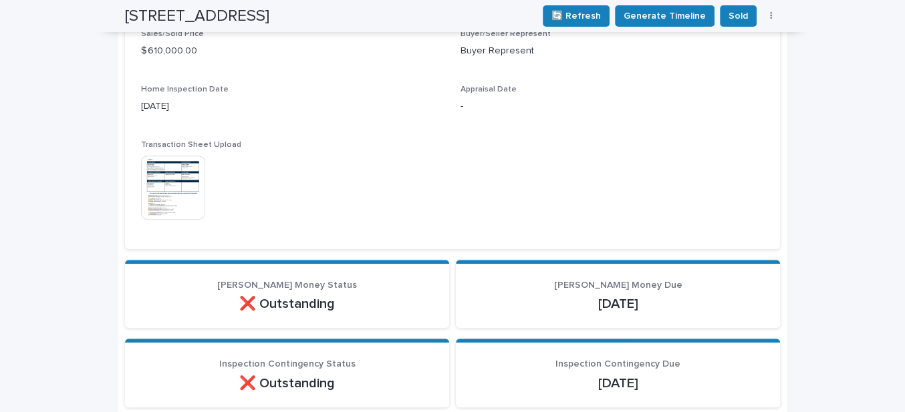
scroll to position [406, 0]
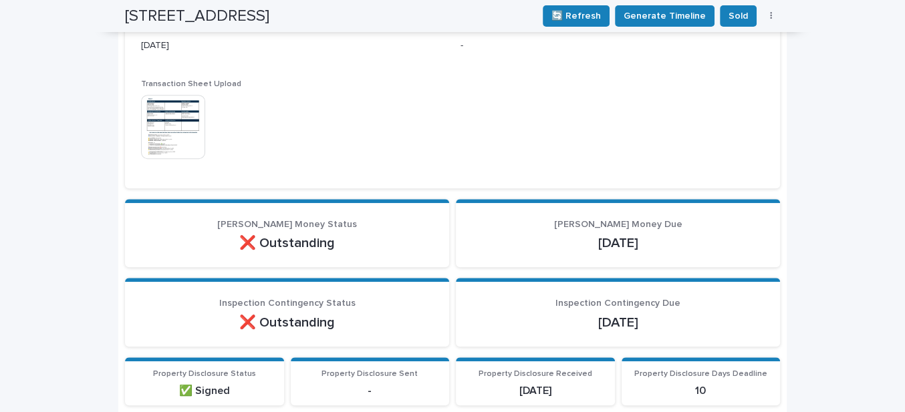
click at [156, 139] on img at bounding box center [173, 127] width 64 height 64
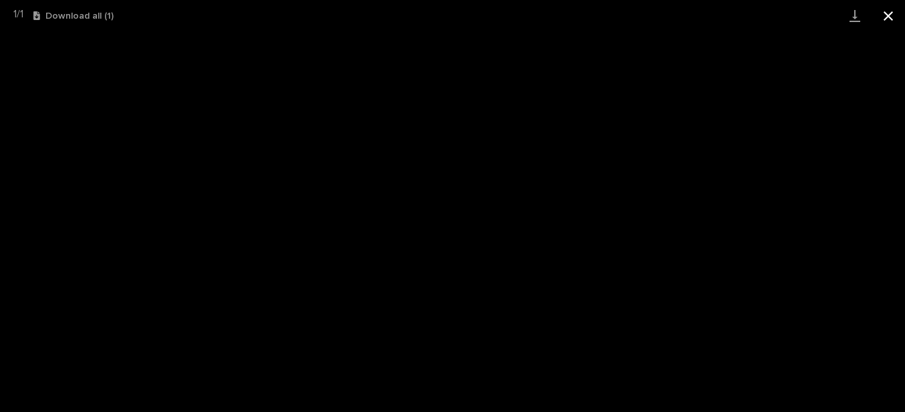
drag, startPoint x: 888, startPoint y: 17, endPoint x: 858, endPoint y: 18, distance: 30.1
click at [887, 17] on button "Close gallery" at bounding box center [888, 15] width 33 height 31
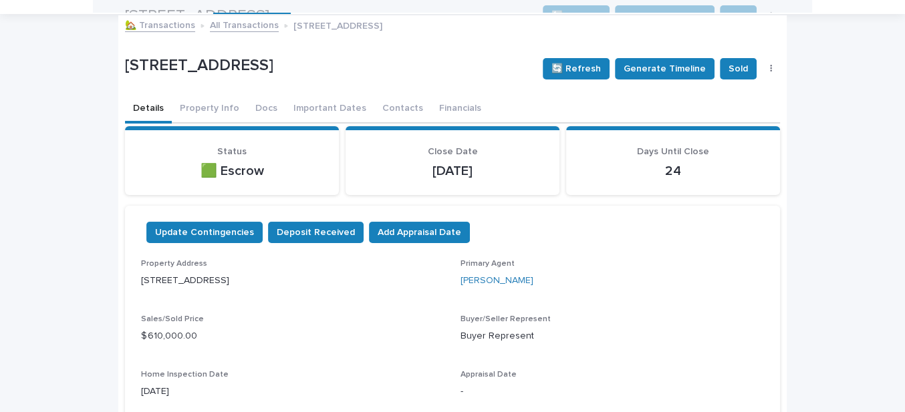
scroll to position [0, 0]
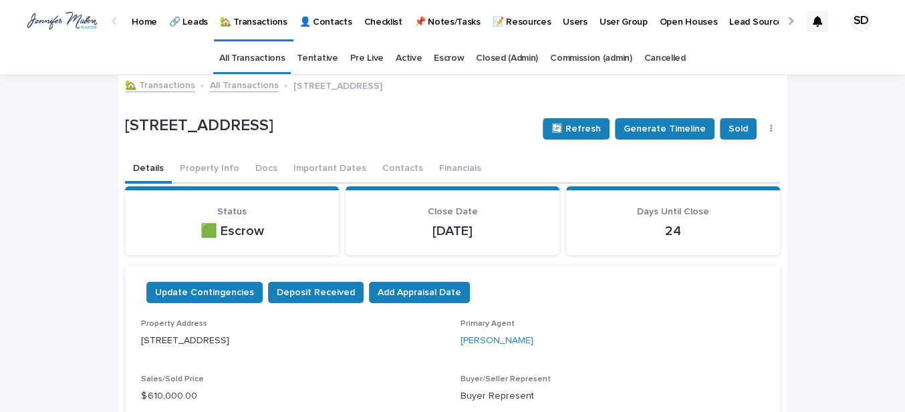
click at [154, 86] on link "🏡 Transactions" at bounding box center [160, 84] width 70 height 15
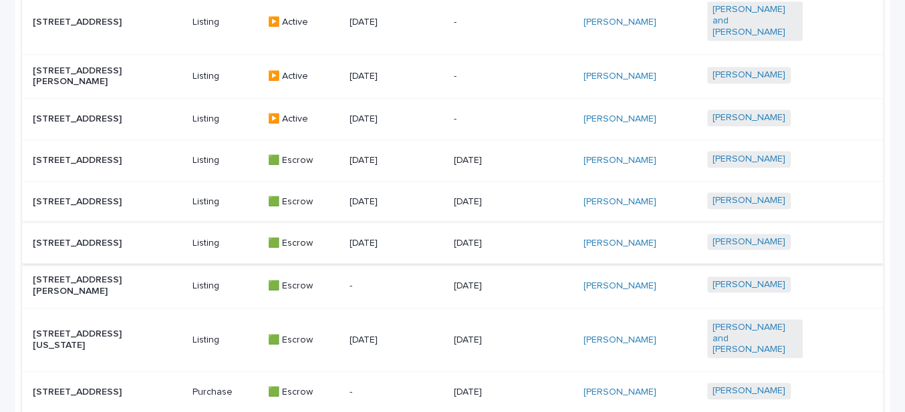
scroll to position [603, 0]
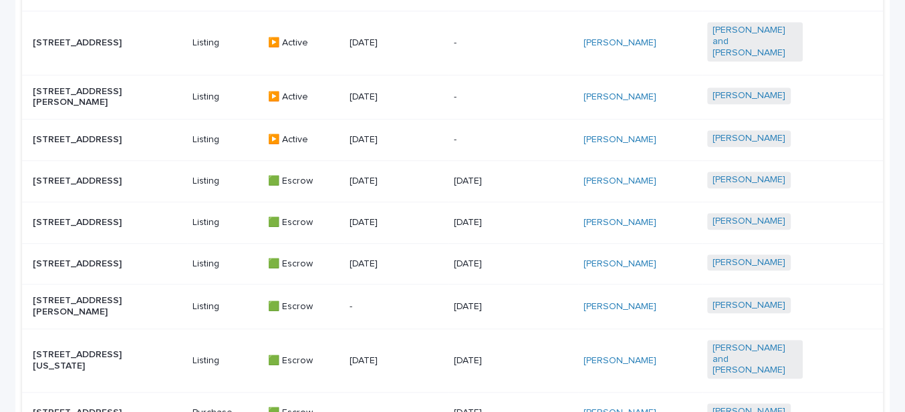
click at [92, 176] on p "[STREET_ADDRESS]" at bounding box center [81, 181] width 96 height 11
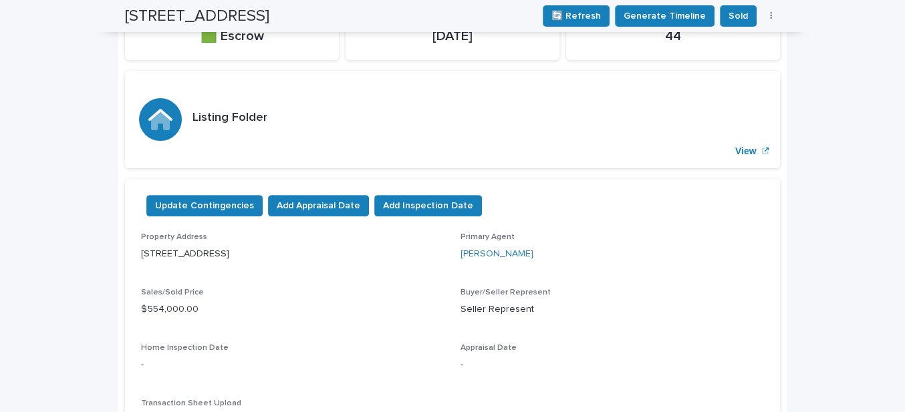
scroll to position [60, 0]
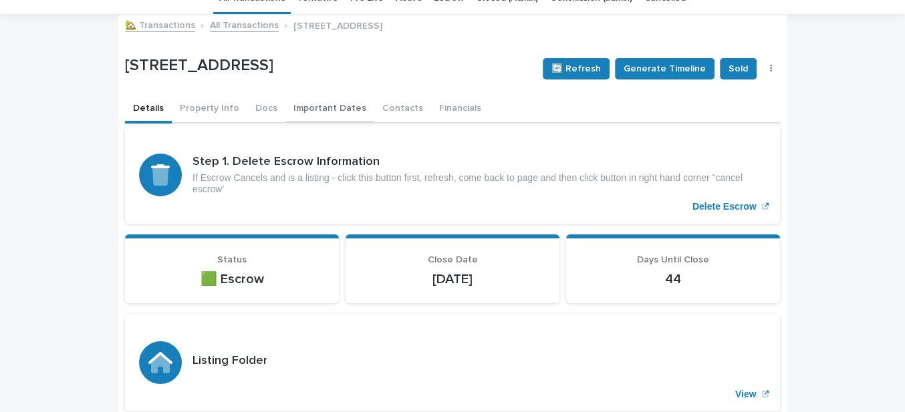
click at [314, 104] on button "Important Dates" at bounding box center [329, 110] width 89 height 28
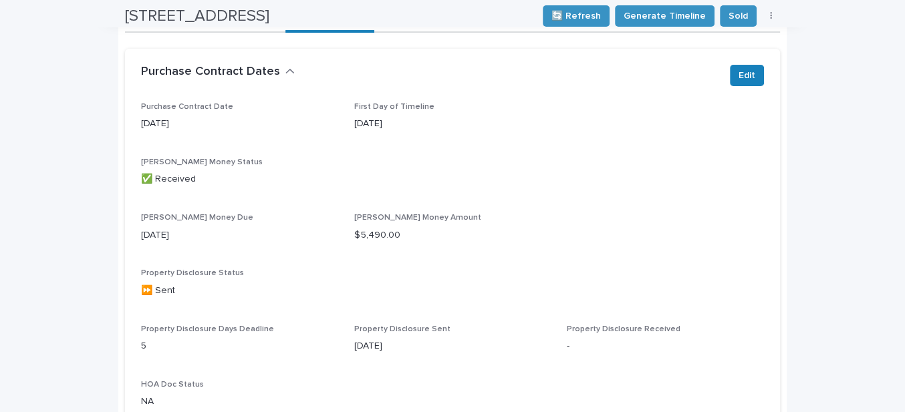
scroll to position [121, 0]
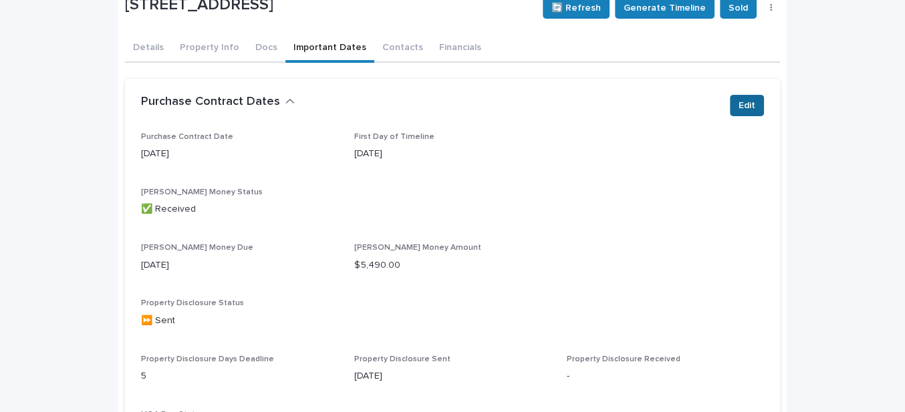
click at [744, 108] on span "Edit" at bounding box center [747, 105] width 17 height 13
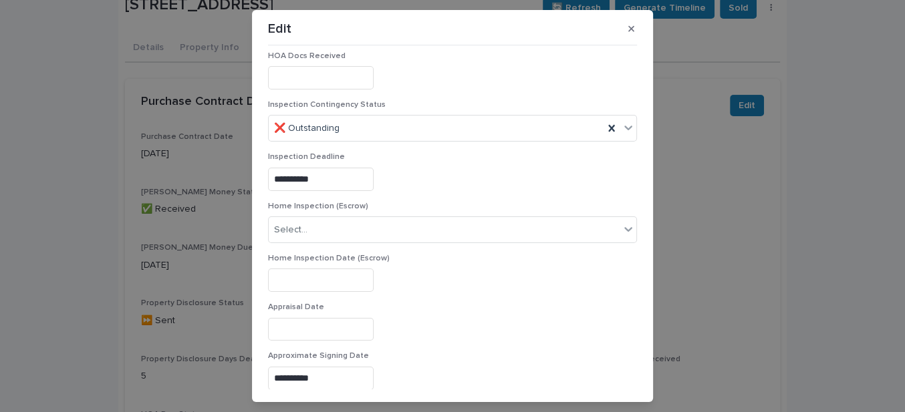
scroll to position [608, 0]
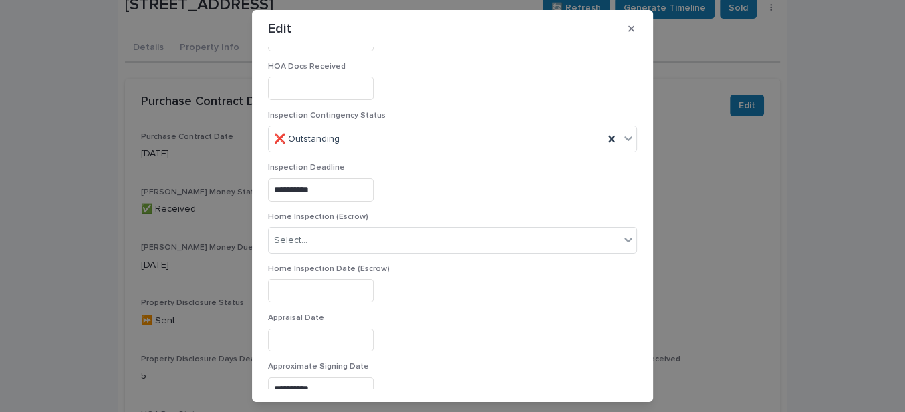
click at [326, 184] on input "**********" at bounding box center [321, 189] width 106 height 23
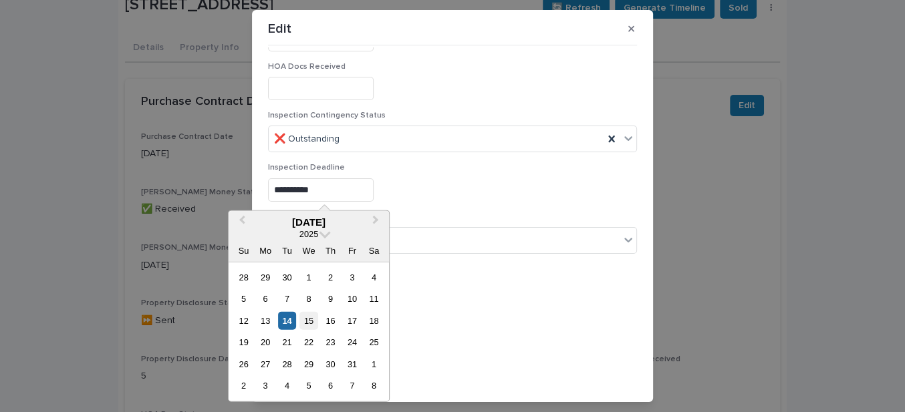
click at [310, 318] on div "15" at bounding box center [308, 321] width 18 height 18
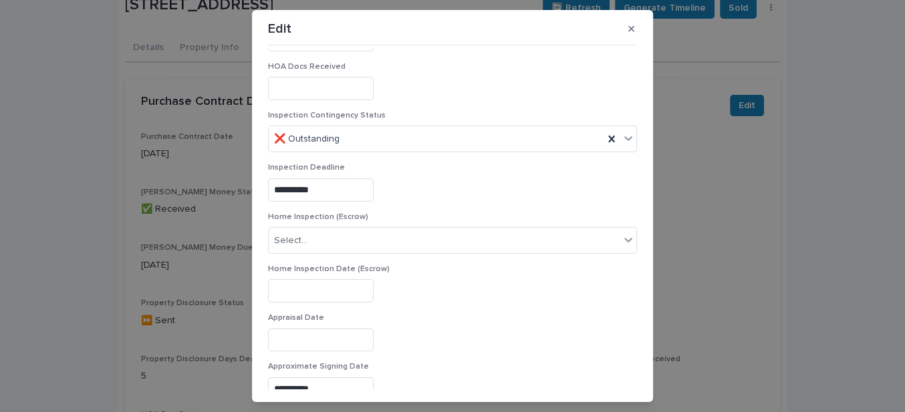
type input "**********"
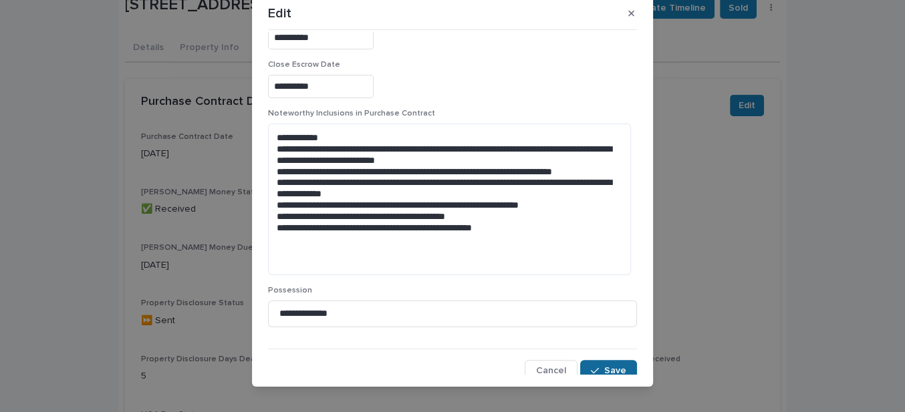
scroll to position [29, 0]
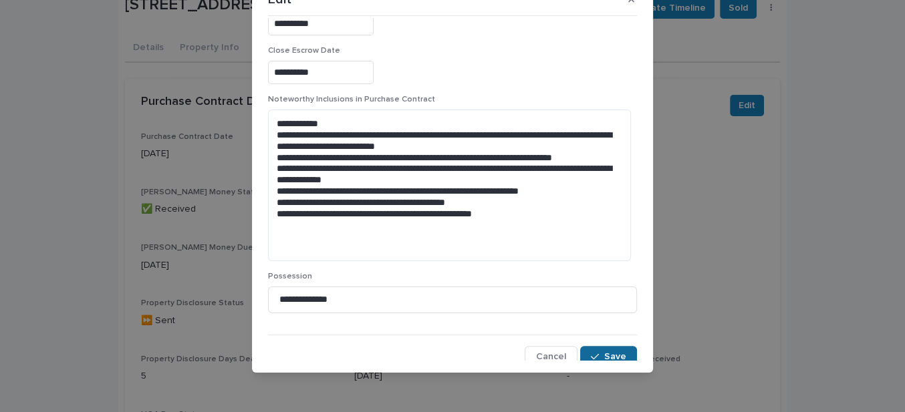
click at [608, 353] on span "Save" at bounding box center [615, 356] width 22 height 9
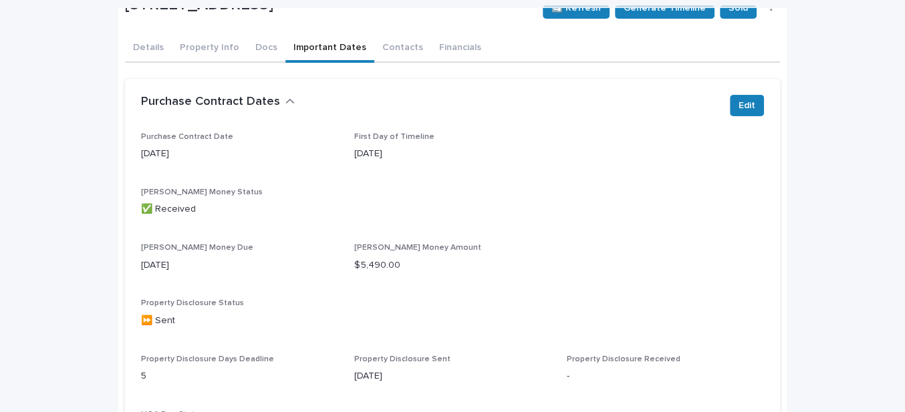
scroll to position [0, 0]
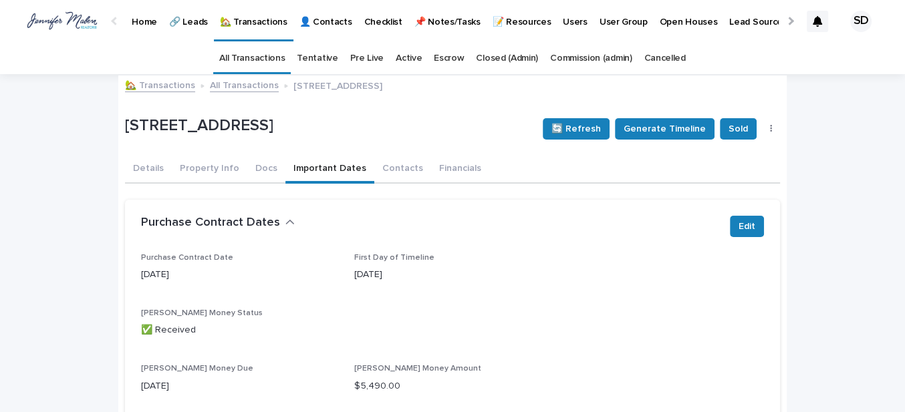
click at [141, 17] on p "Home" at bounding box center [144, 14] width 25 height 28
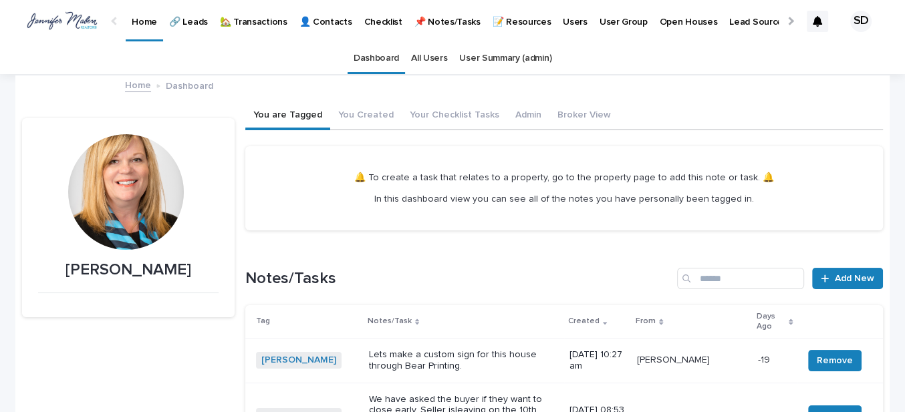
click at [265, 18] on p "🏡 Transactions" at bounding box center [254, 14] width 68 height 28
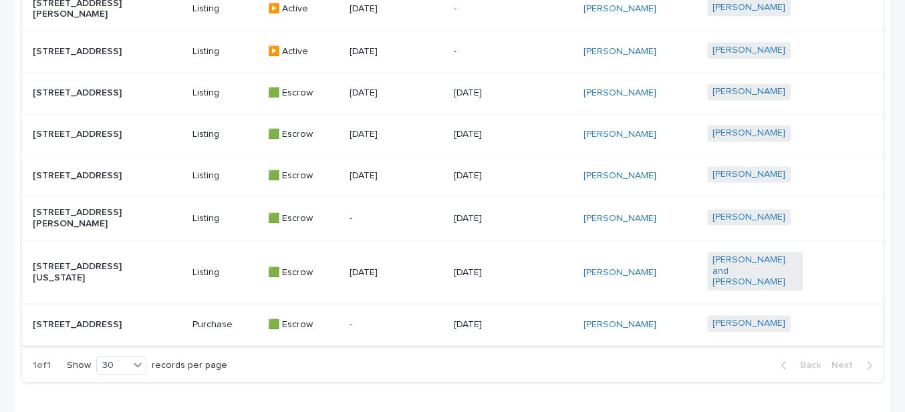
scroll to position [664, 0]
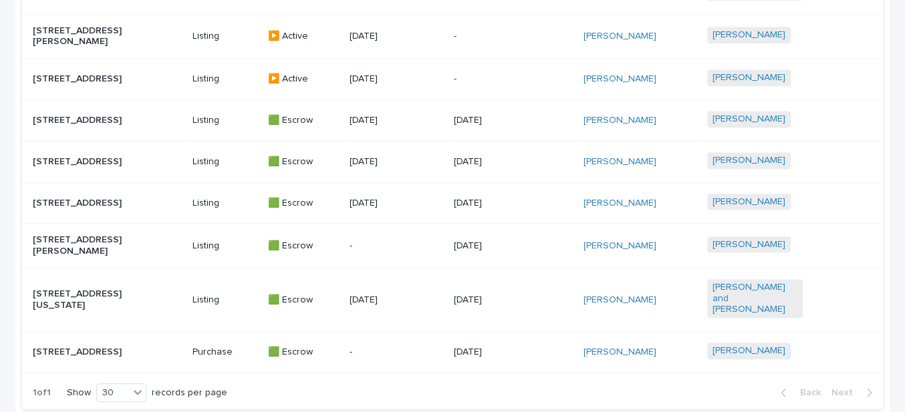
click at [80, 198] on p "[STREET_ADDRESS]" at bounding box center [81, 203] width 96 height 11
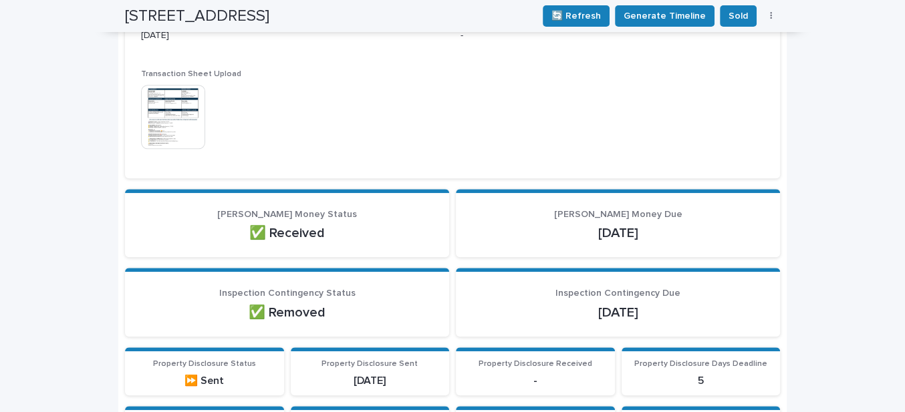
scroll to position [572, 0]
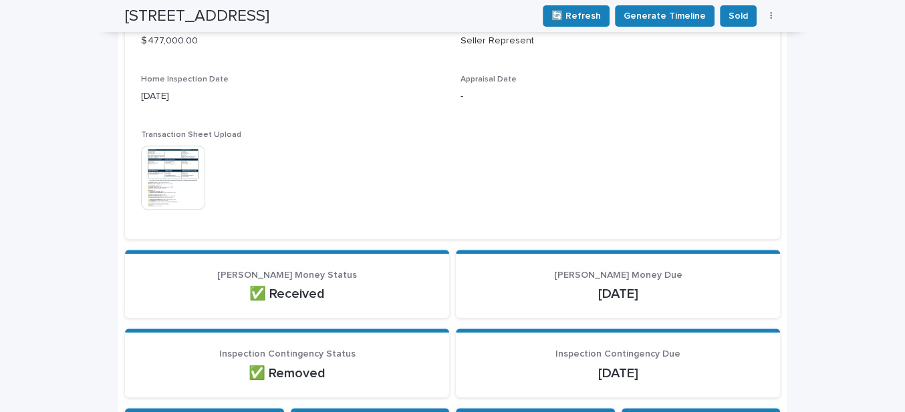
click at [174, 181] on img at bounding box center [173, 178] width 64 height 64
